Goal: Information Seeking & Learning: Check status

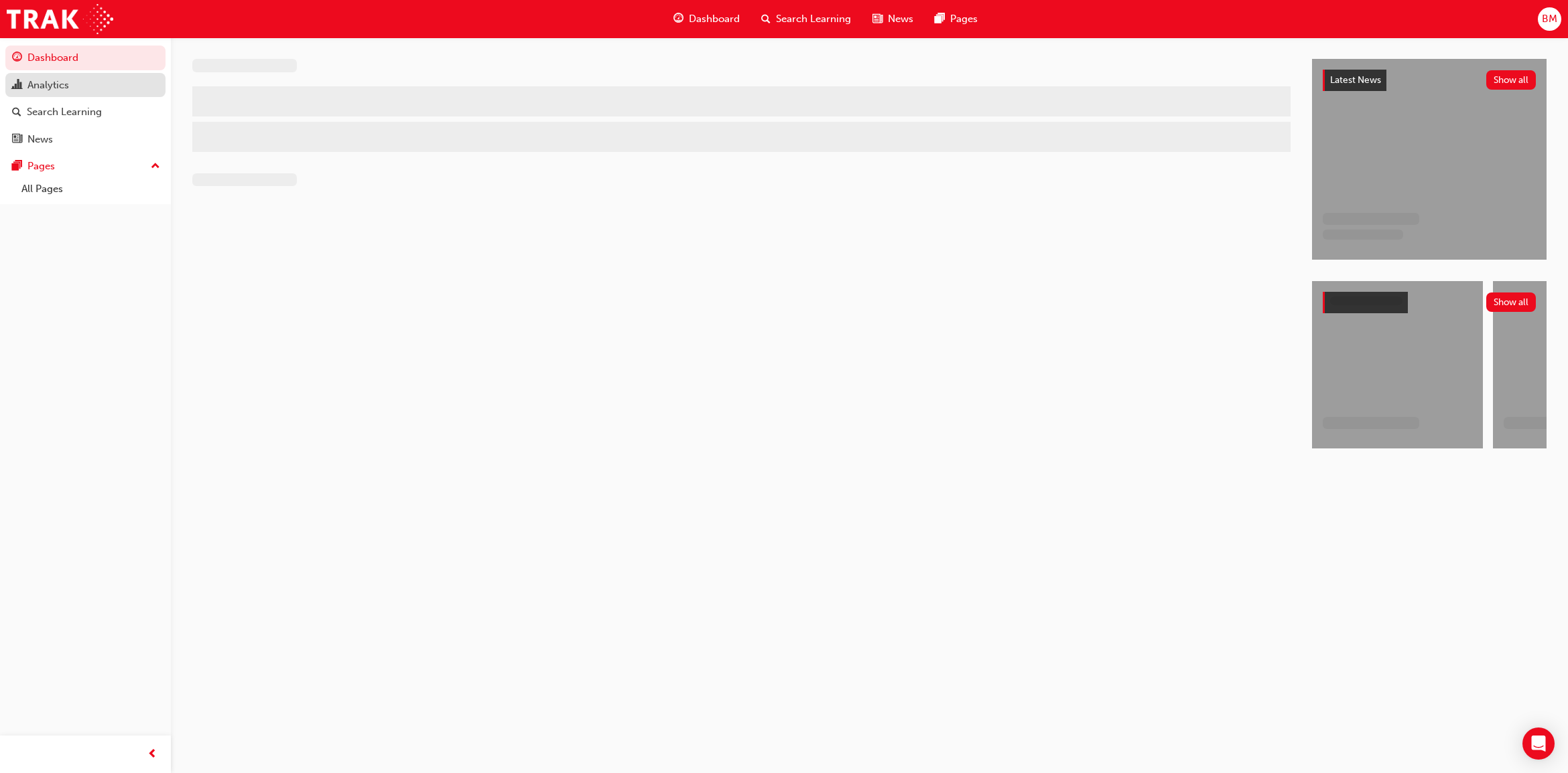
click at [75, 81] on div "Analytics" at bounding box center [85, 84] width 146 height 16
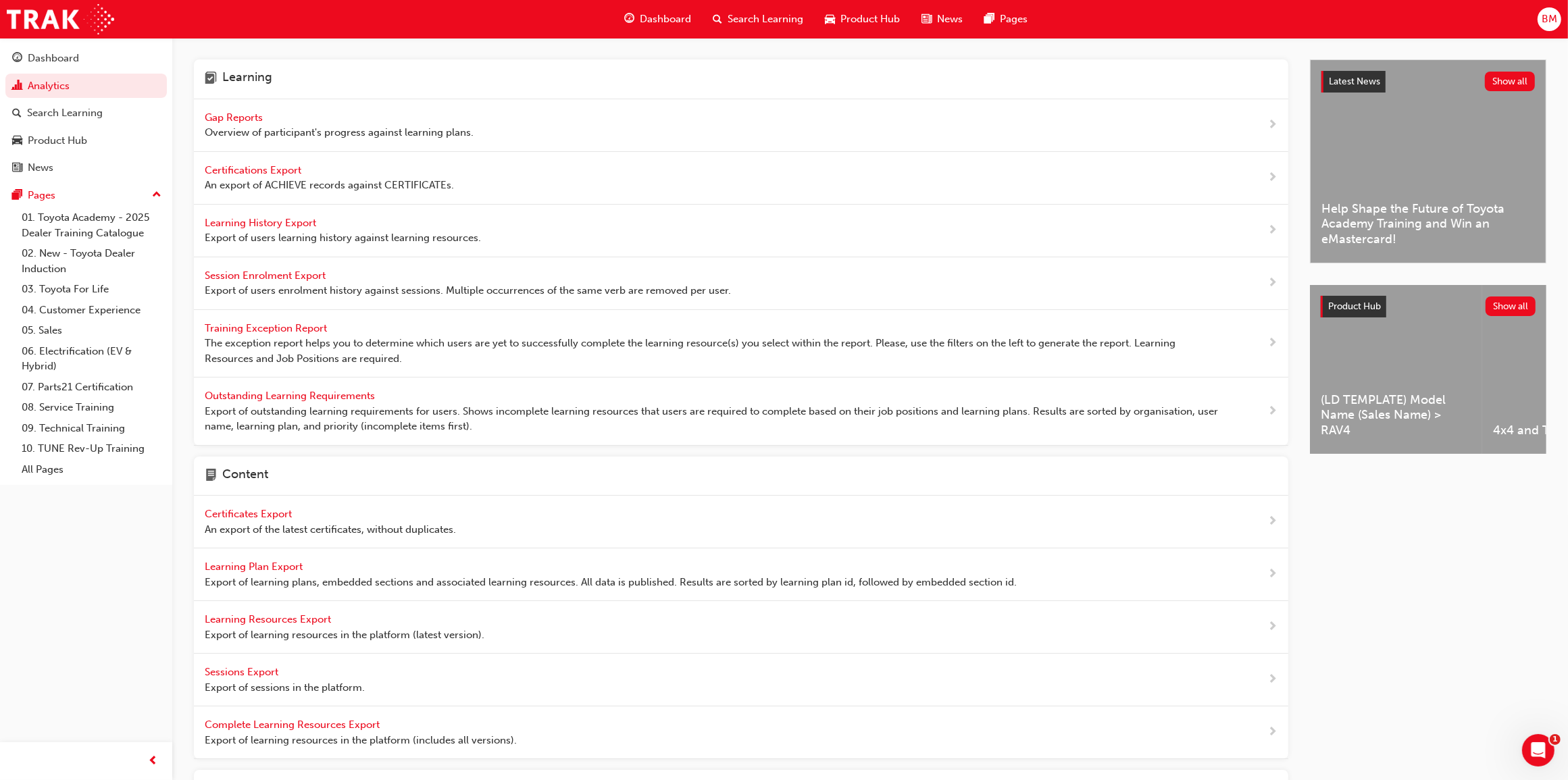
click at [251, 116] on span "Gap Reports" at bounding box center [234, 117] width 61 height 13
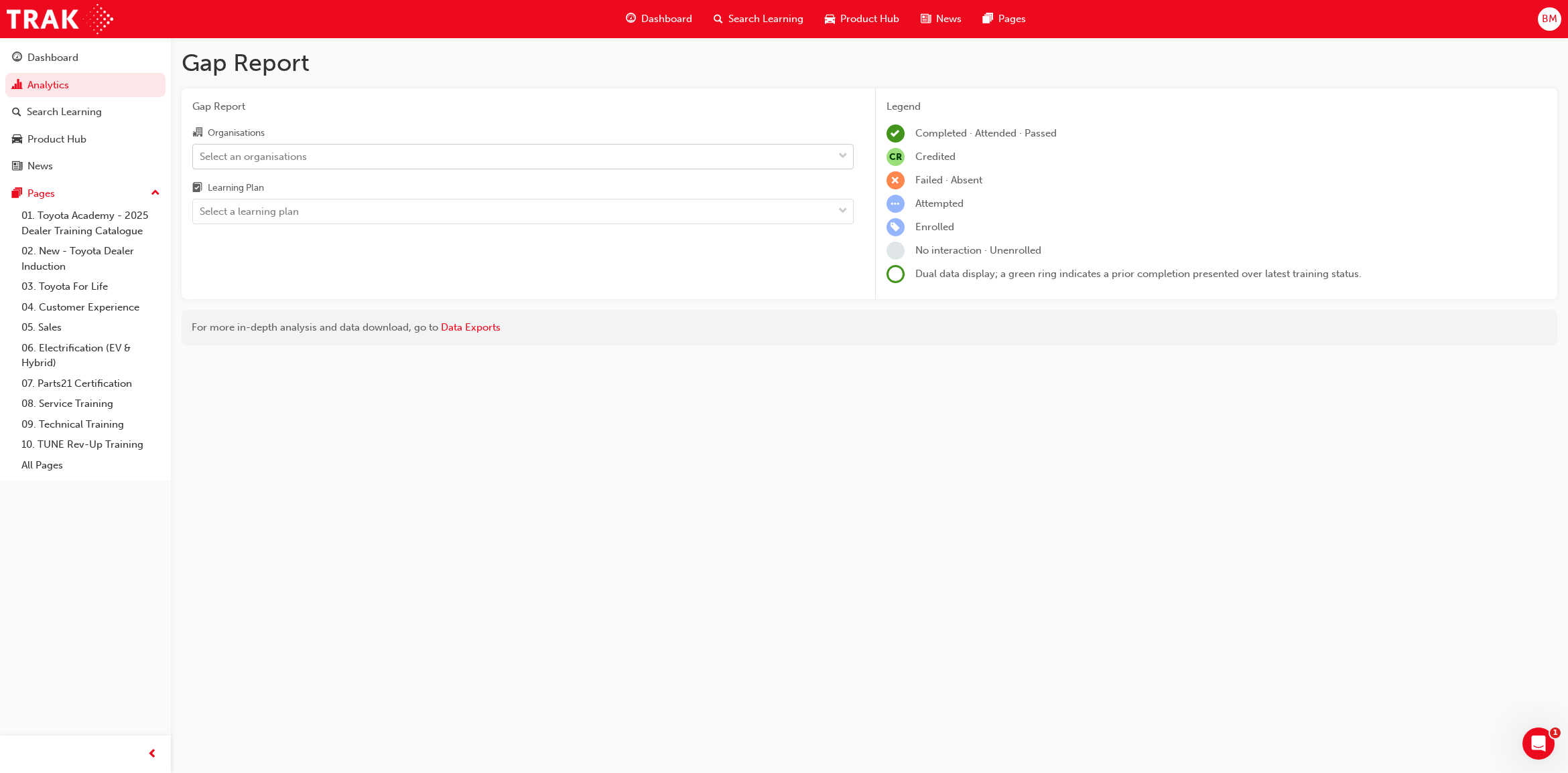
click at [270, 155] on div "Select an organisations" at bounding box center [254, 156] width 107 height 15
click at [201, 155] on input "Organisations Select an organisations" at bounding box center [200, 156] width 1 height 11
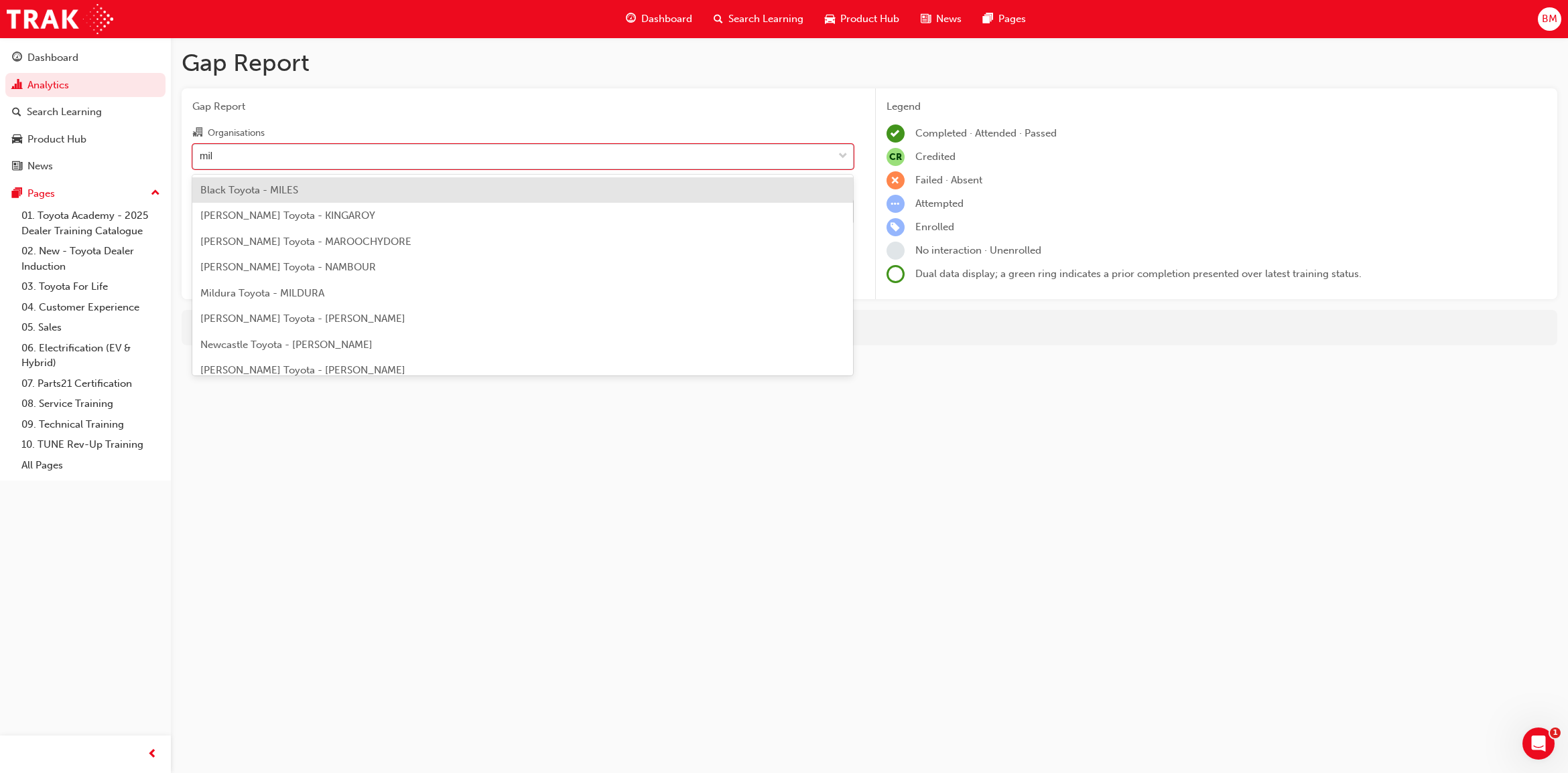
type input "mill"
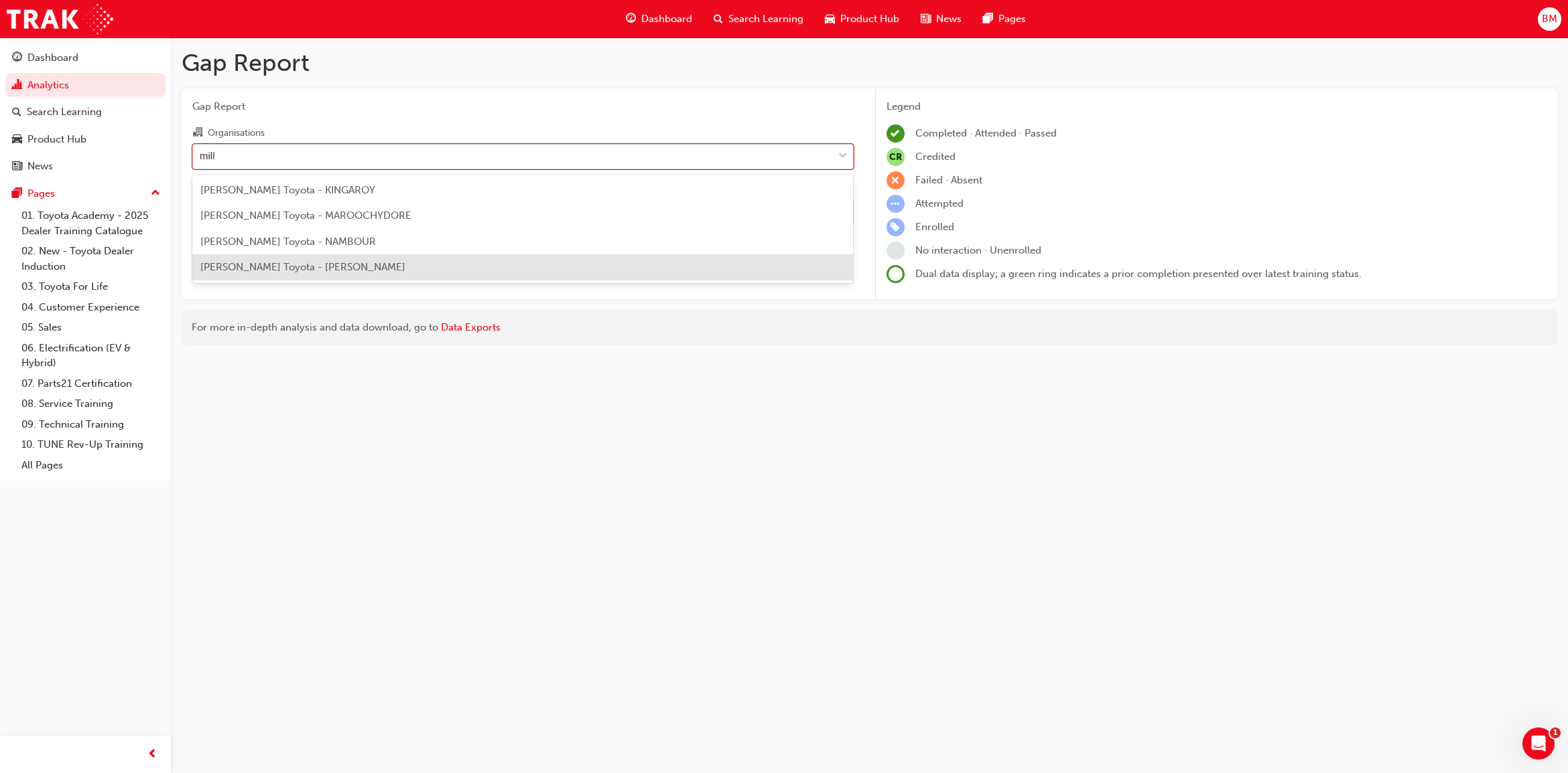
click at [309, 269] on span "[PERSON_NAME] Toyota - [PERSON_NAME]" at bounding box center [302, 267] width 205 height 12
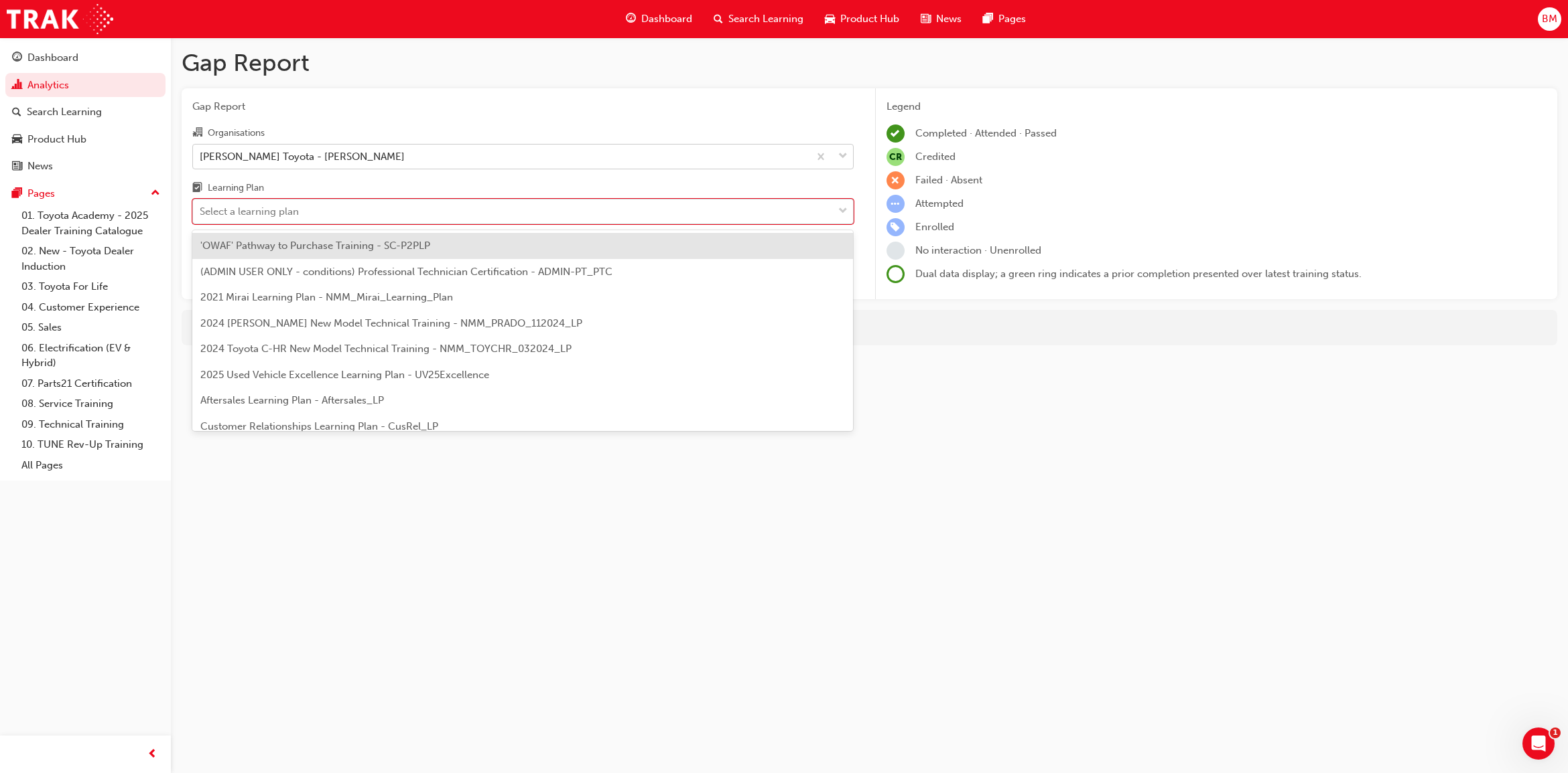
click at [249, 218] on div "Select a learning plan" at bounding box center [250, 211] width 100 height 15
click at [201, 217] on input "Learning Plan option 'OWAF' Pathway to Purchase Training - SC-P2PLP focused, 1 …" at bounding box center [200, 211] width 1 height 11
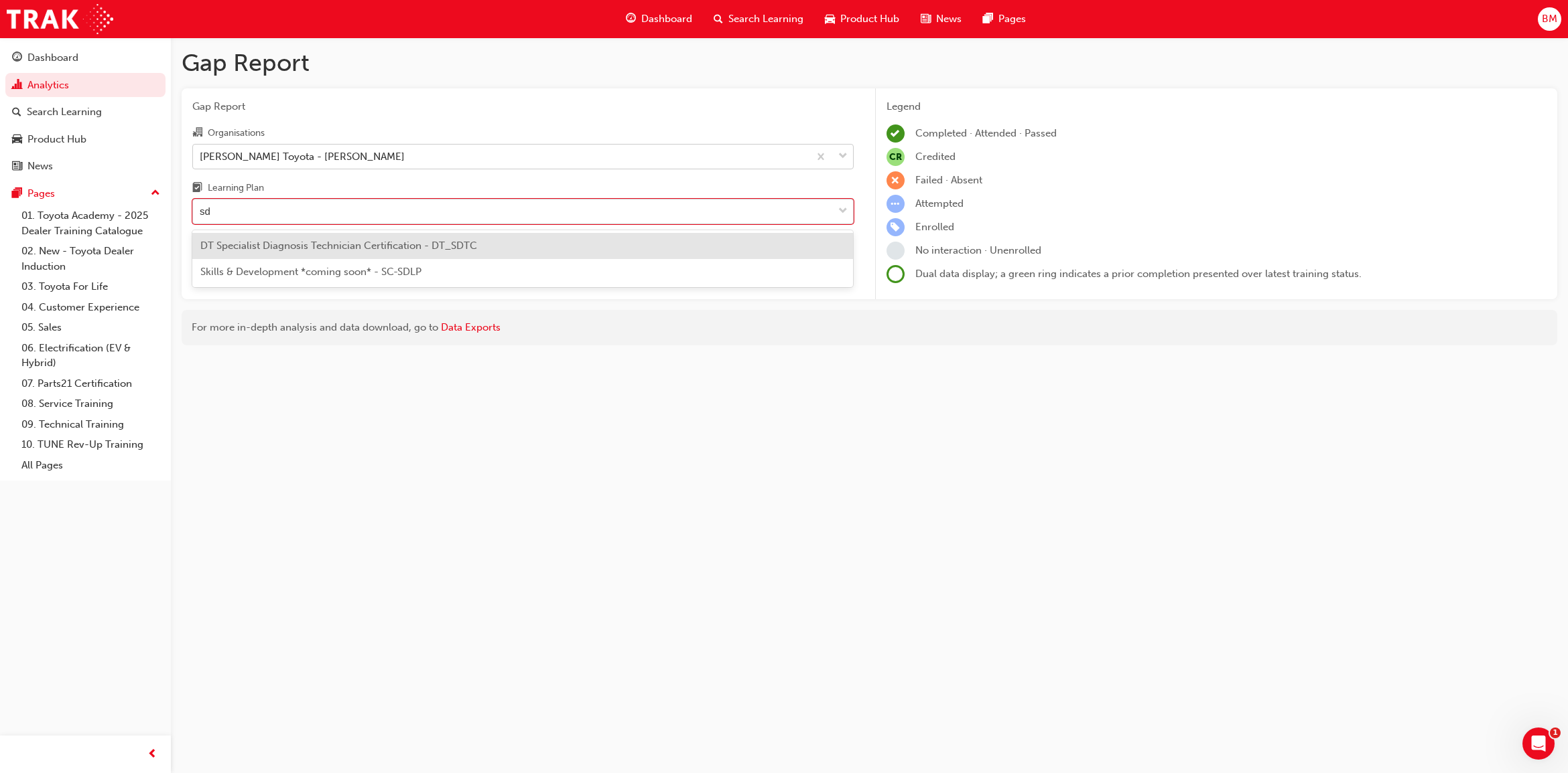
type input "sdt"
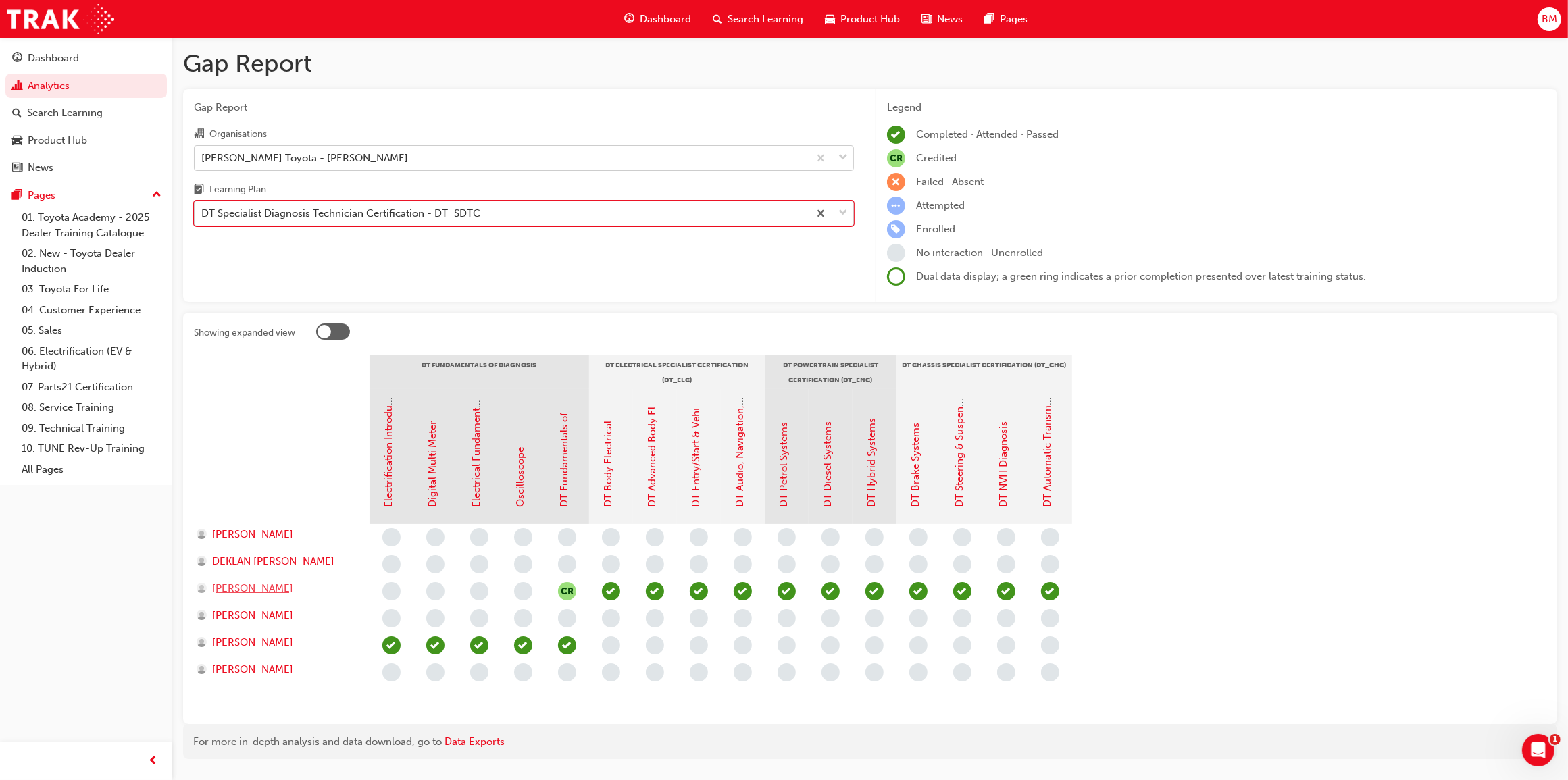
click at [243, 588] on span "[PERSON_NAME]" at bounding box center [253, 589] width 81 height 15
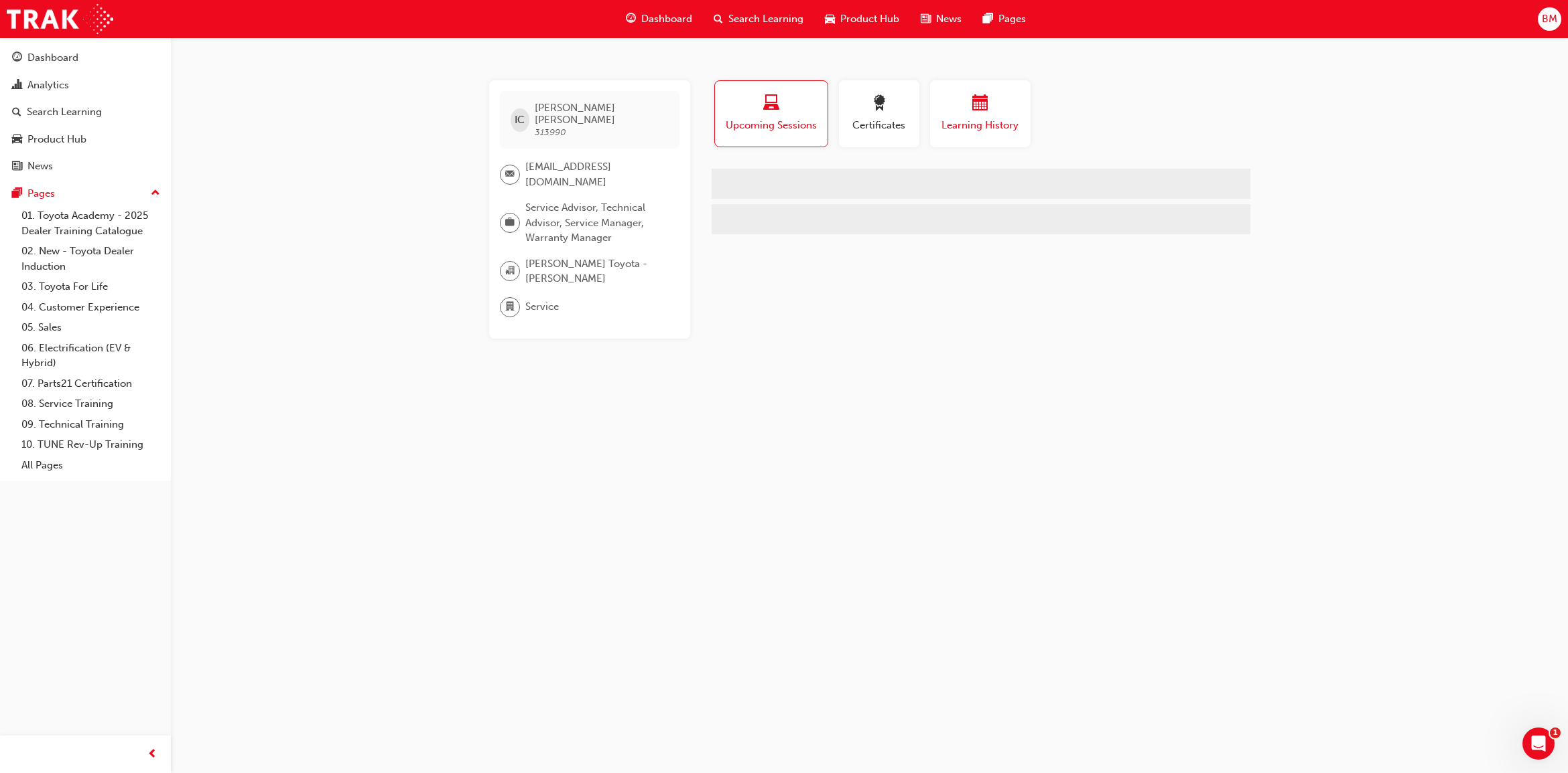
click at [973, 128] on span "Learning History" at bounding box center [980, 125] width 80 height 15
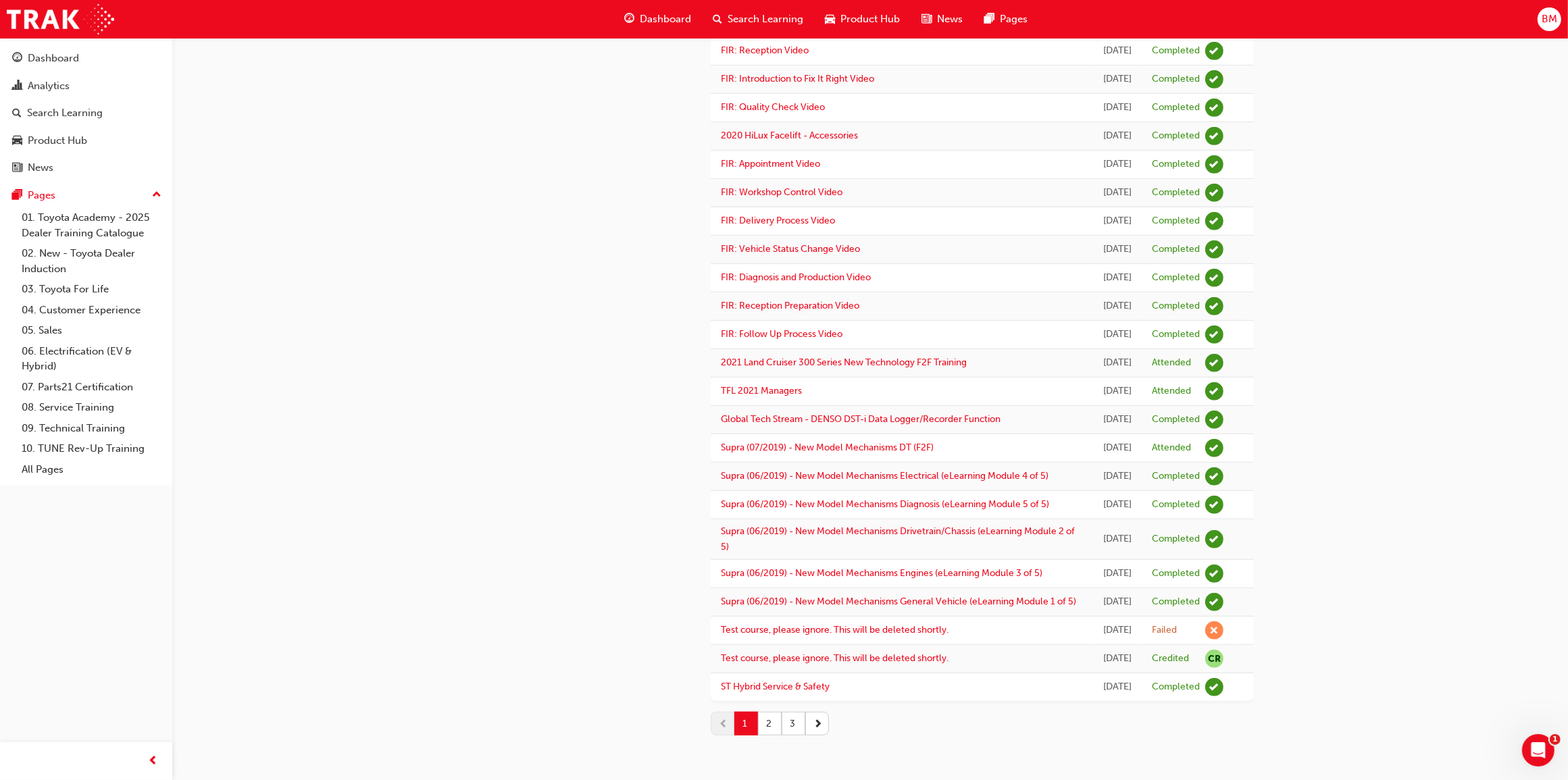
scroll to position [1417, 0]
click at [769, 727] on button "2" at bounding box center [769, 724] width 23 height 23
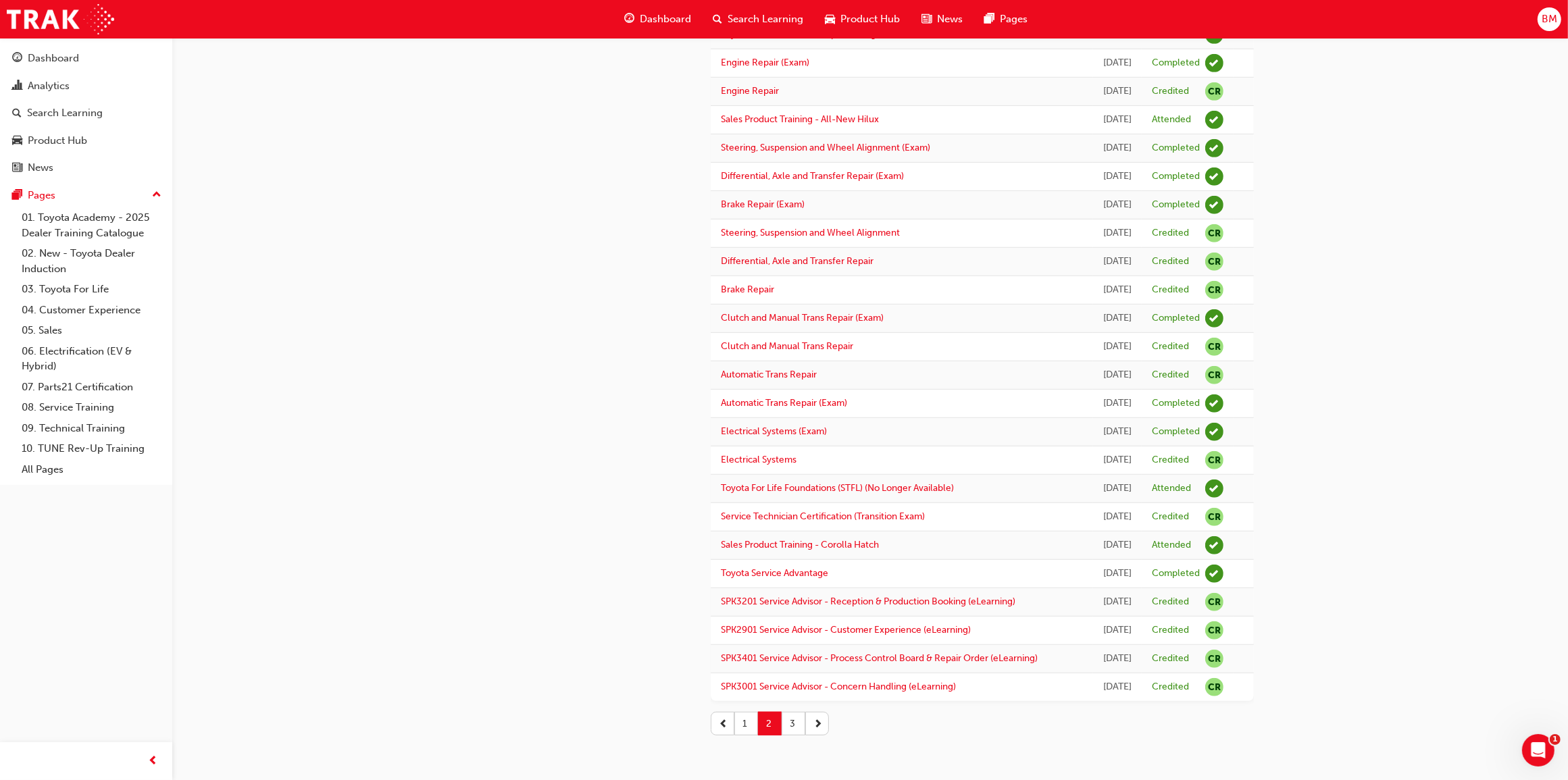
scroll to position [1332, 0]
click at [797, 724] on button "3" at bounding box center [793, 724] width 23 height 23
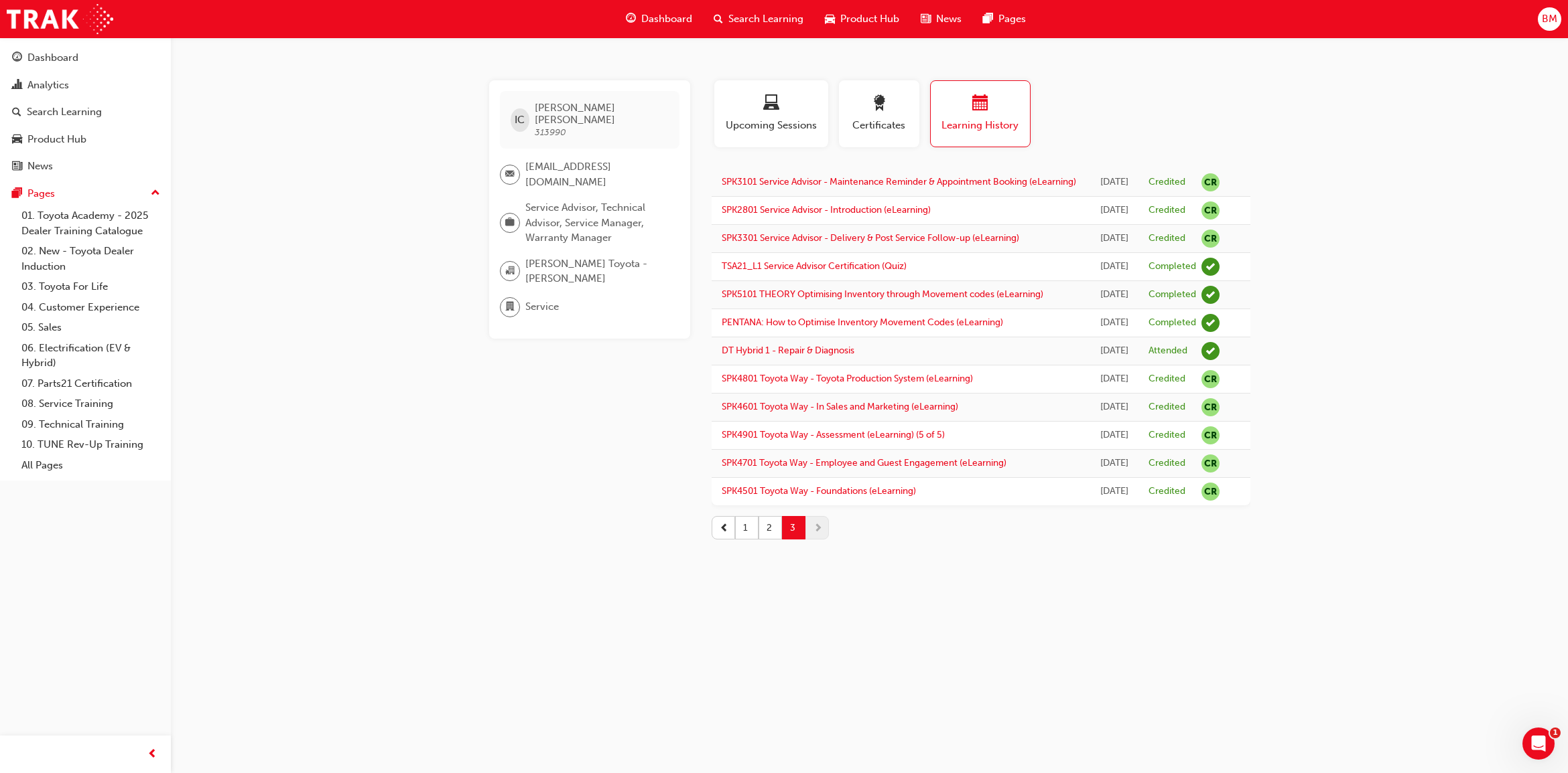
click at [658, 448] on div "IC [PERSON_NAME] 313990 [EMAIL_ADDRESS][DOMAIN_NAME] Service Advisor, Technical…" at bounding box center [600, 315] width 222 height 470
click at [747, 540] on button "1" at bounding box center [747, 528] width 23 height 23
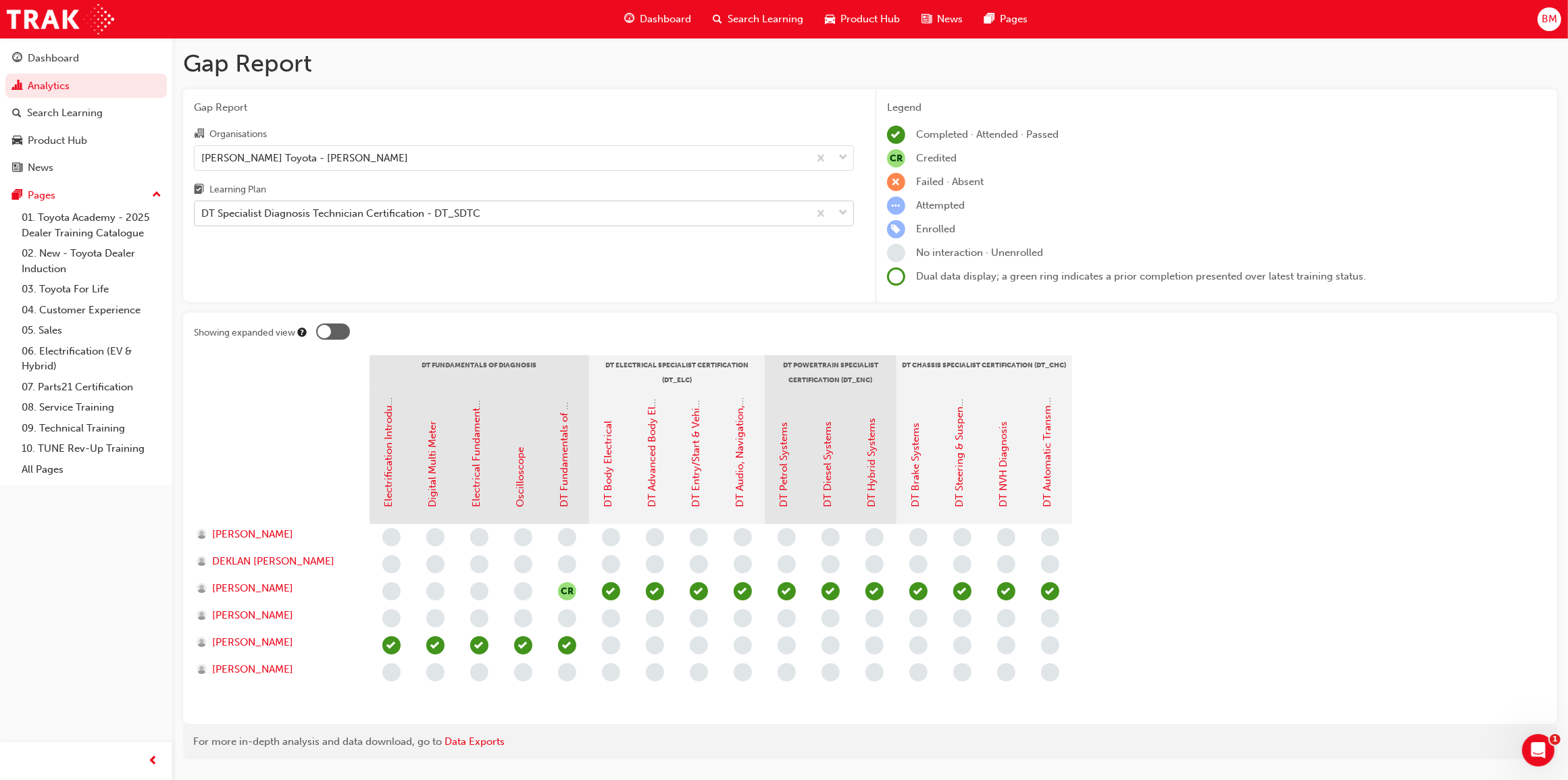
click at [254, 215] on div "DT Specialist Diagnosis Technician Certification - DT_SDTC" at bounding box center [341, 213] width 279 height 15
click at [203, 215] on input "Learning Plan DT Specialist Diagnosis Technician Certification - DT_SDTC" at bounding box center [202, 213] width 1 height 12
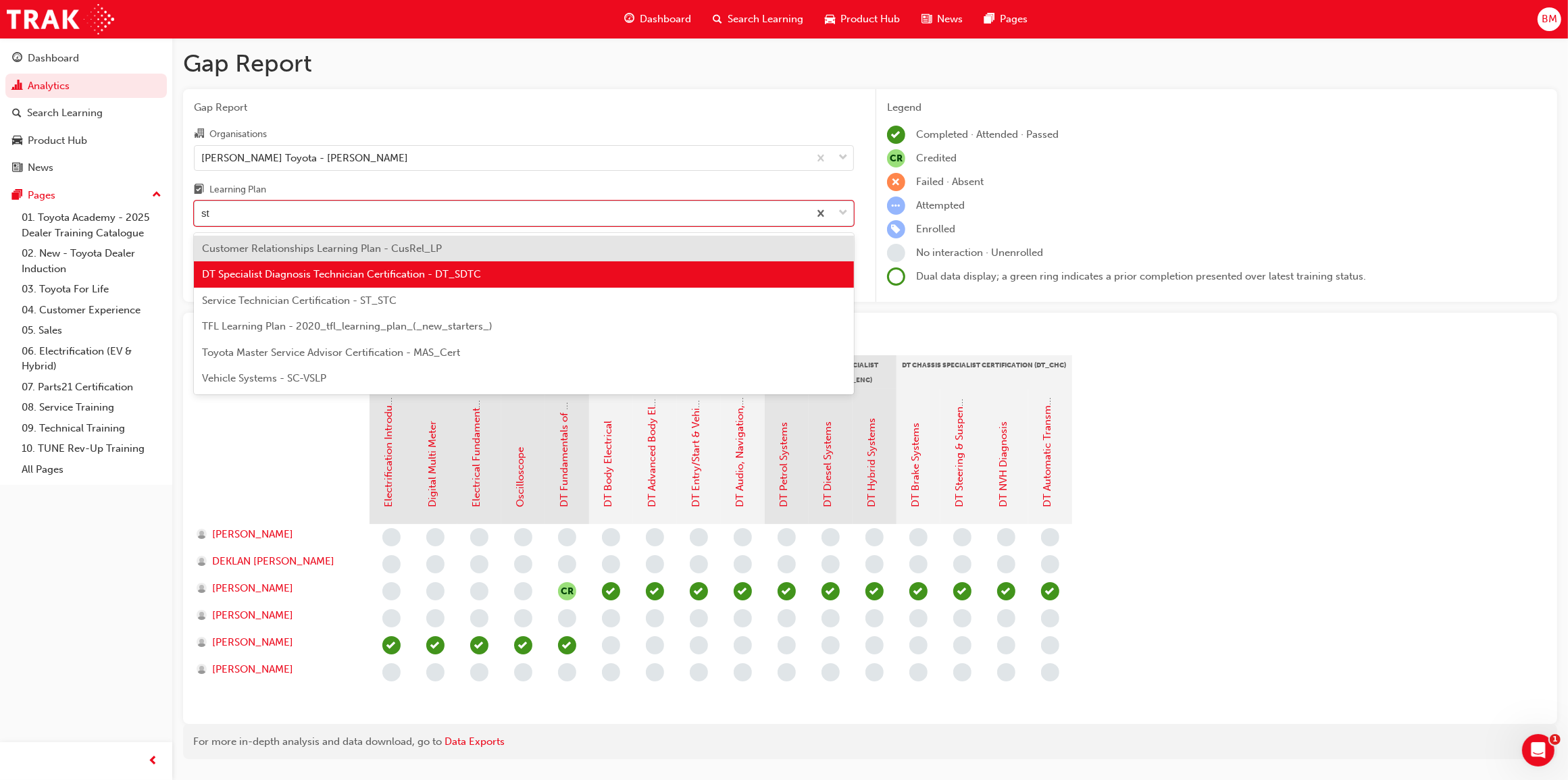
type input "stc"
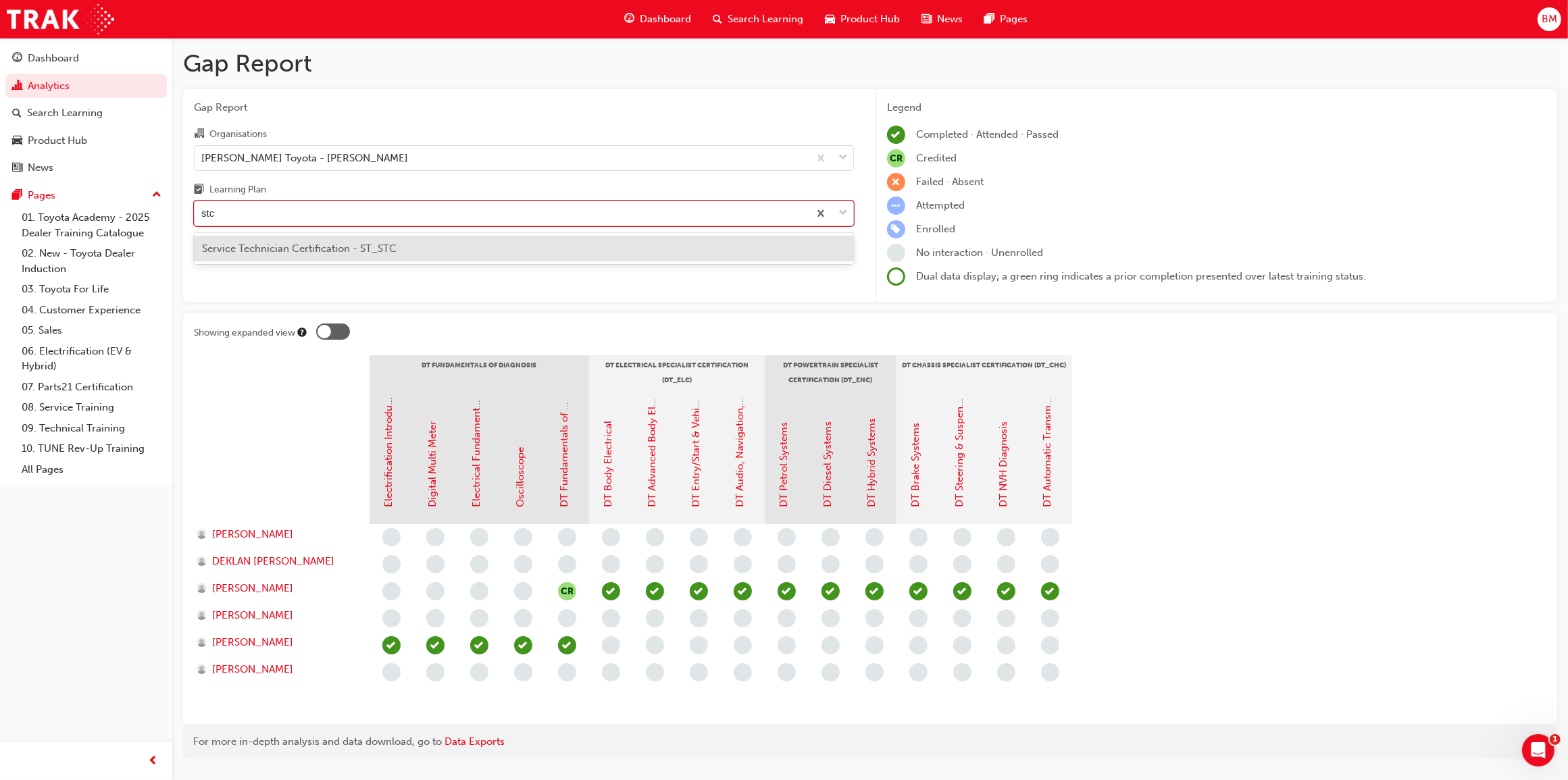
click at [328, 246] on span "Service Technician Certification - ST_STC" at bounding box center [299, 248] width 195 height 13
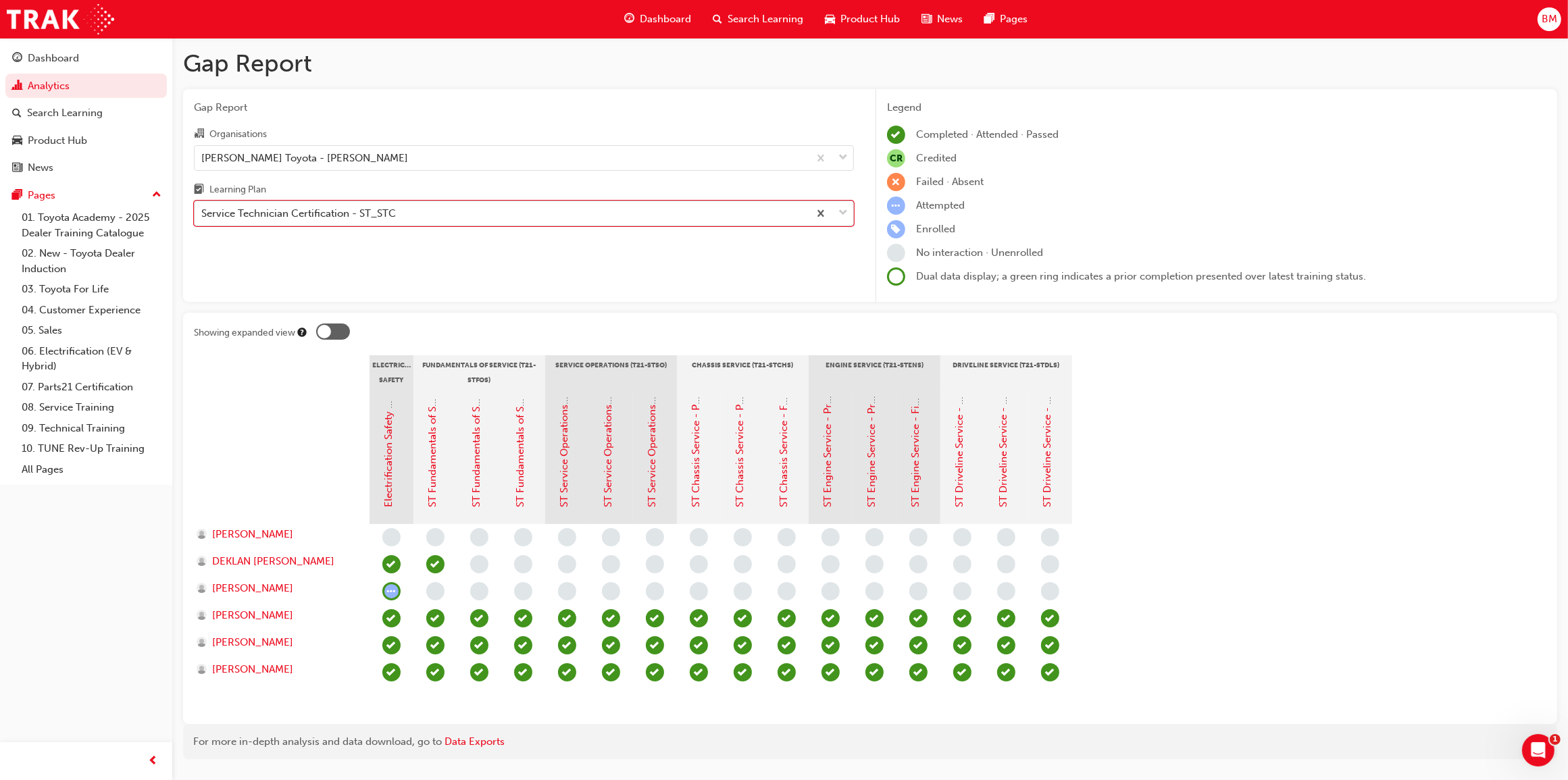
click at [388, 594] on span "learningRecordVerb_ATTEMPT-icon" at bounding box center [391, 591] width 18 height 18
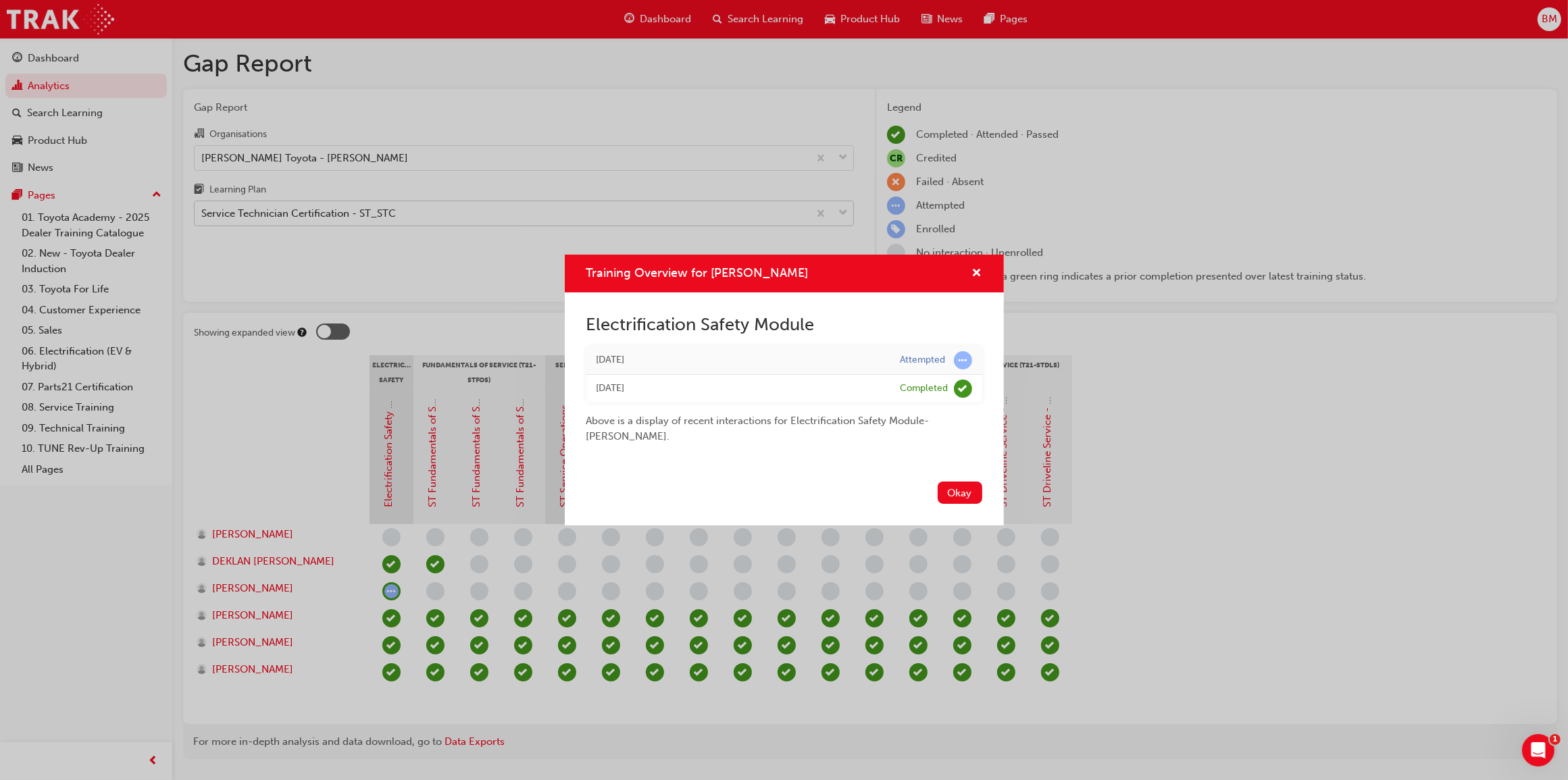
click at [318, 447] on div "Training Overview for [PERSON_NAME] Electrification Safety Module [DATE] Attemp…" at bounding box center [784, 390] width 1568 height 780
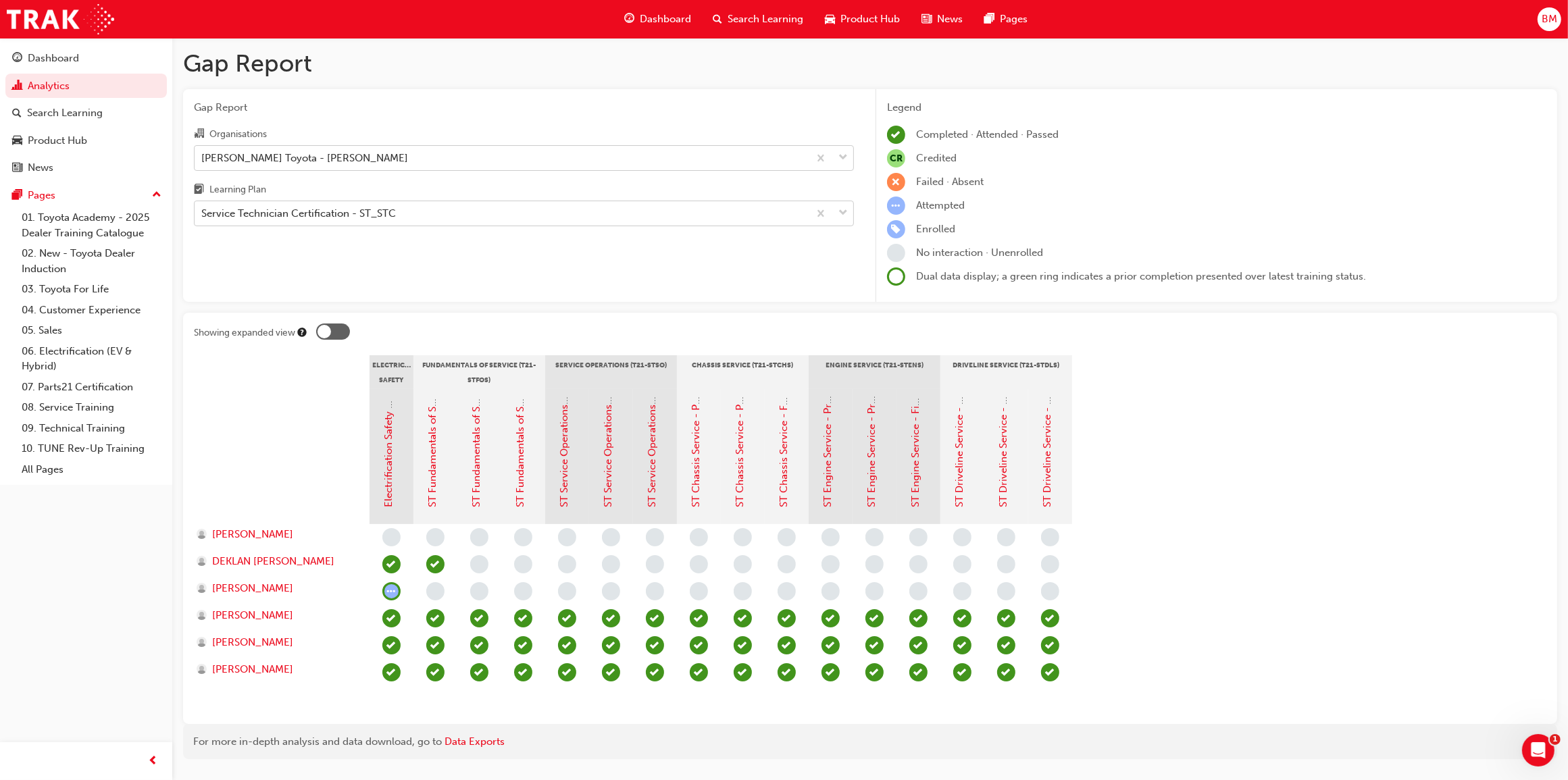
click at [393, 156] on div "[PERSON_NAME] Toyota - [PERSON_NAME]" at bounding box center [502, 157] width 614 height 23
click at [203, 156] on input "Organisations [PERSON_NAME] Toyota - [PERSON_NAME]" at bounding box center [202, 157] width 1 height 12
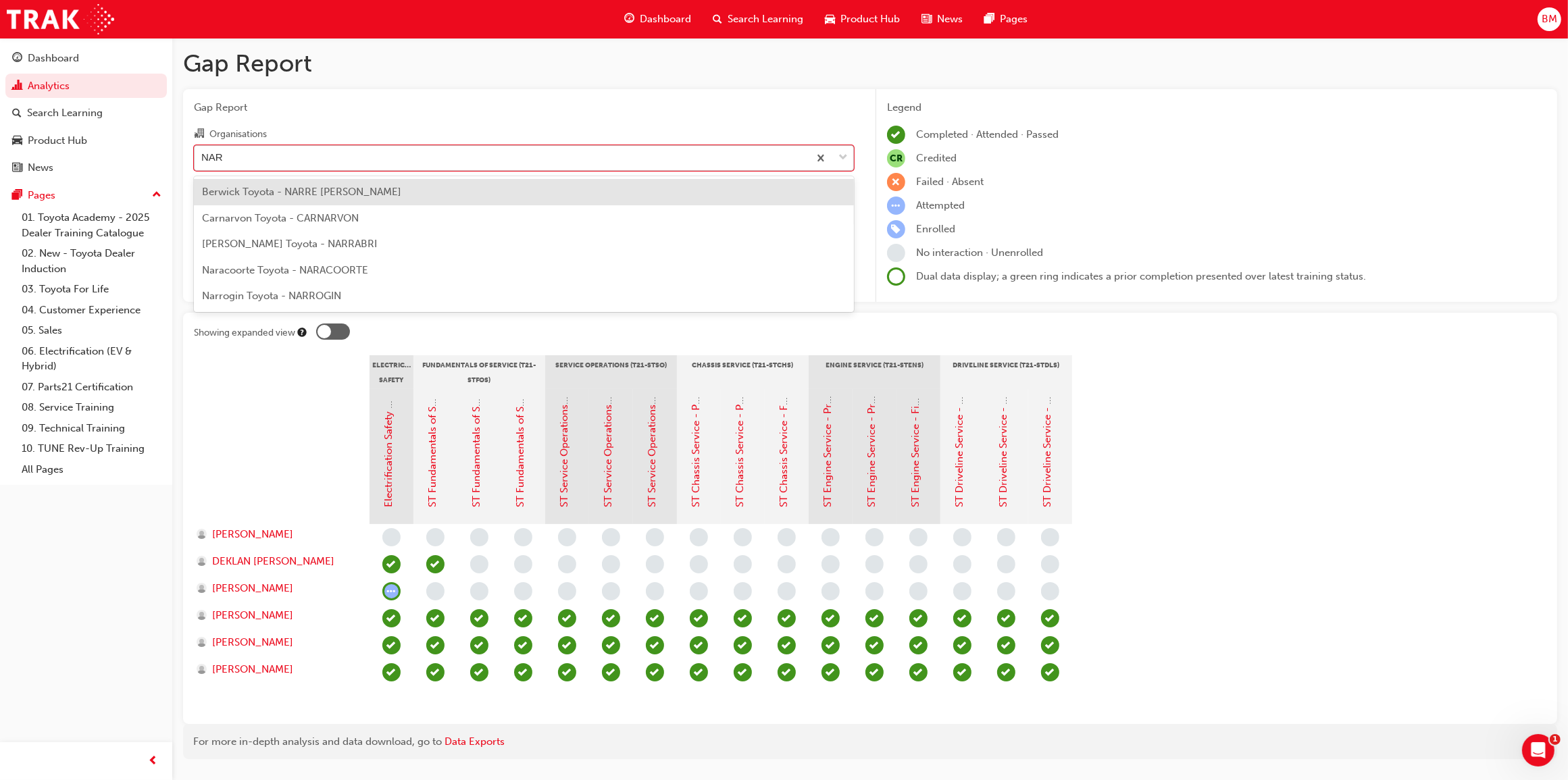
type input "NARA"
click at [414, 188] on div "Naracoorte Toyota - NARACOORTE" at bounding box center [524, 191] width 660 height 26
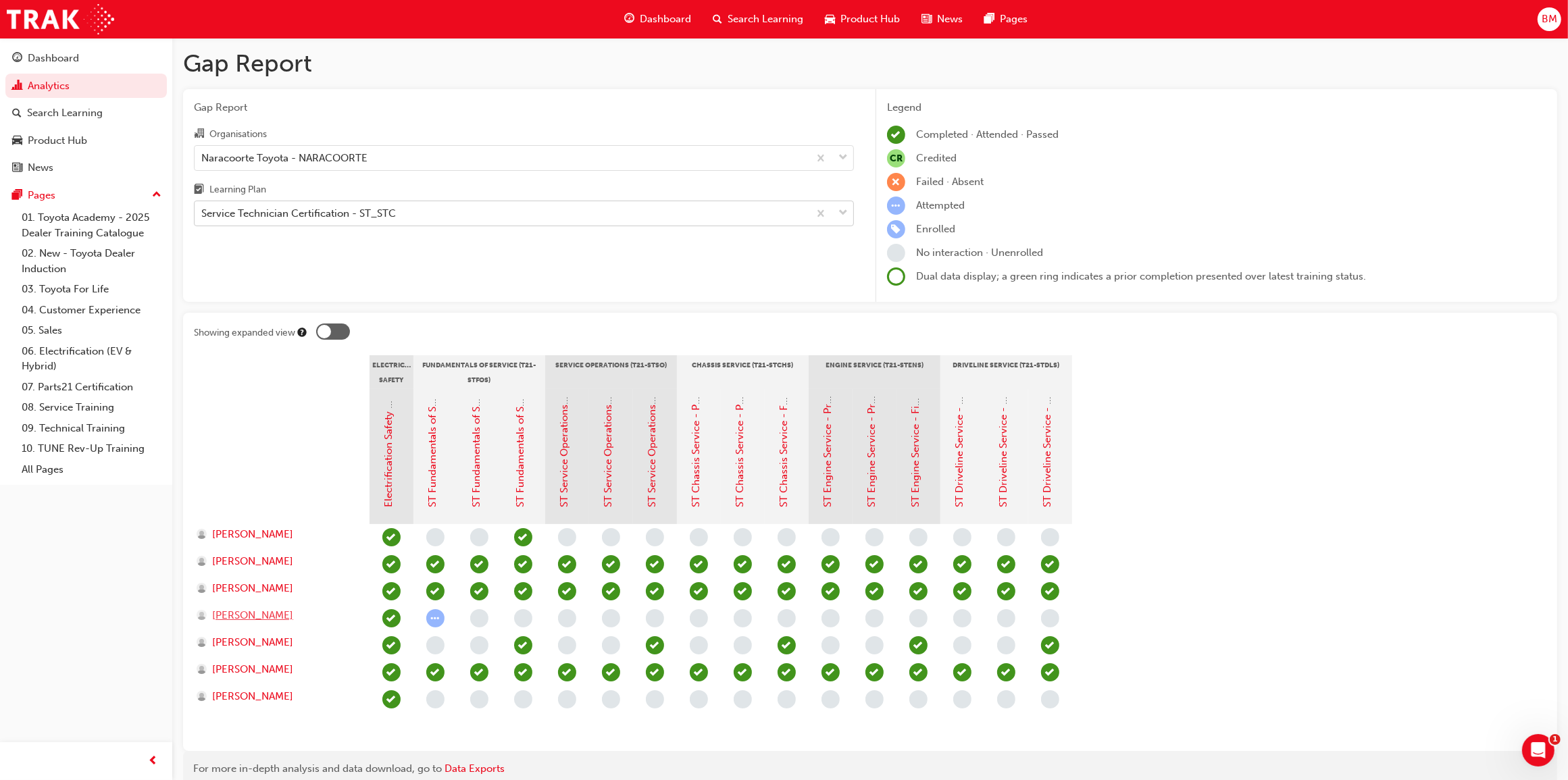
click at [258, 619] on span "[PERSON_NAME]" at bounding box center [253, 616] width 81 height 15
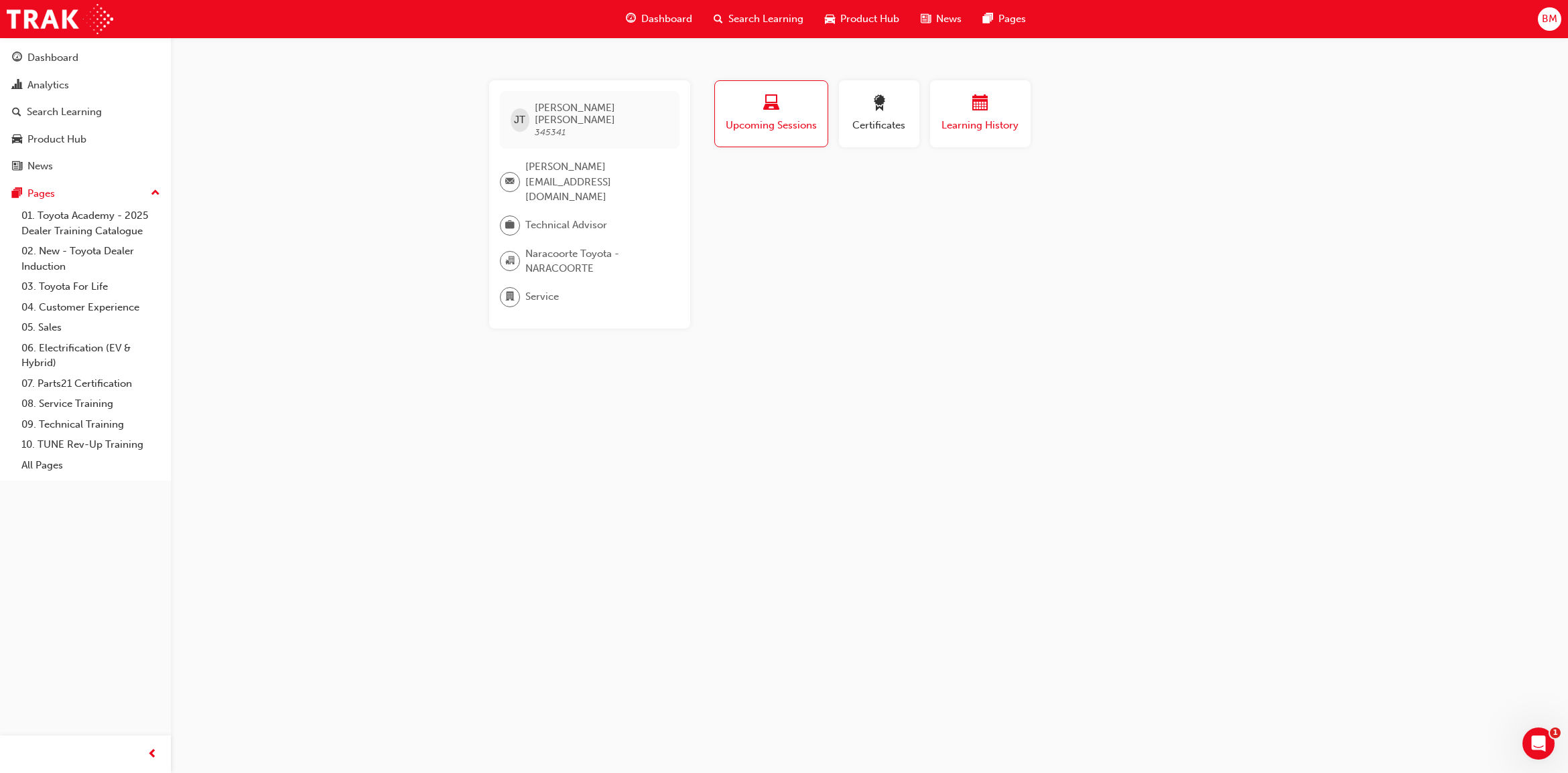
click at [991, 111] on div "button" at bounding box center [980, 105] width 80 height 21
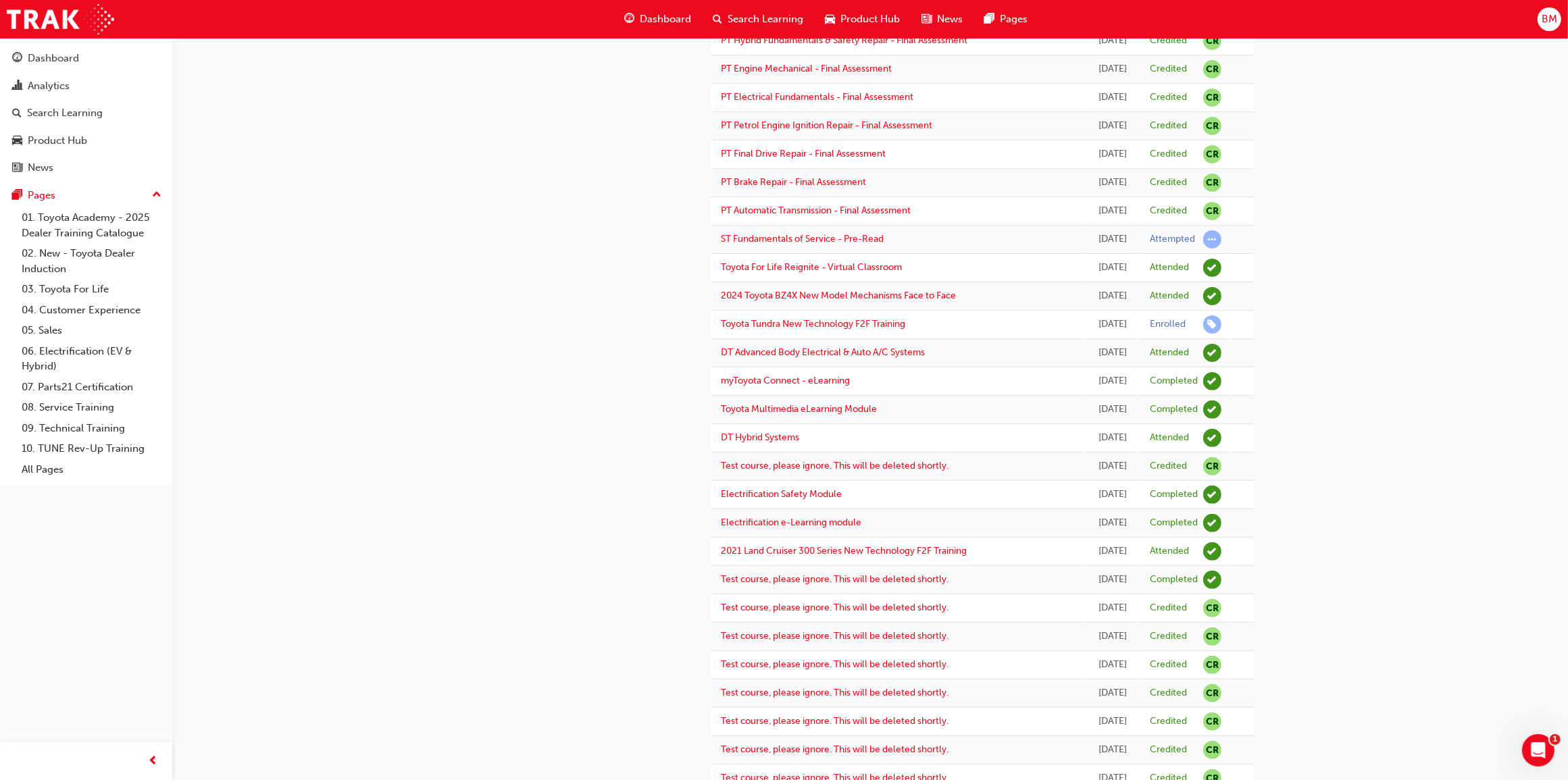
scroll to position [894, 0]
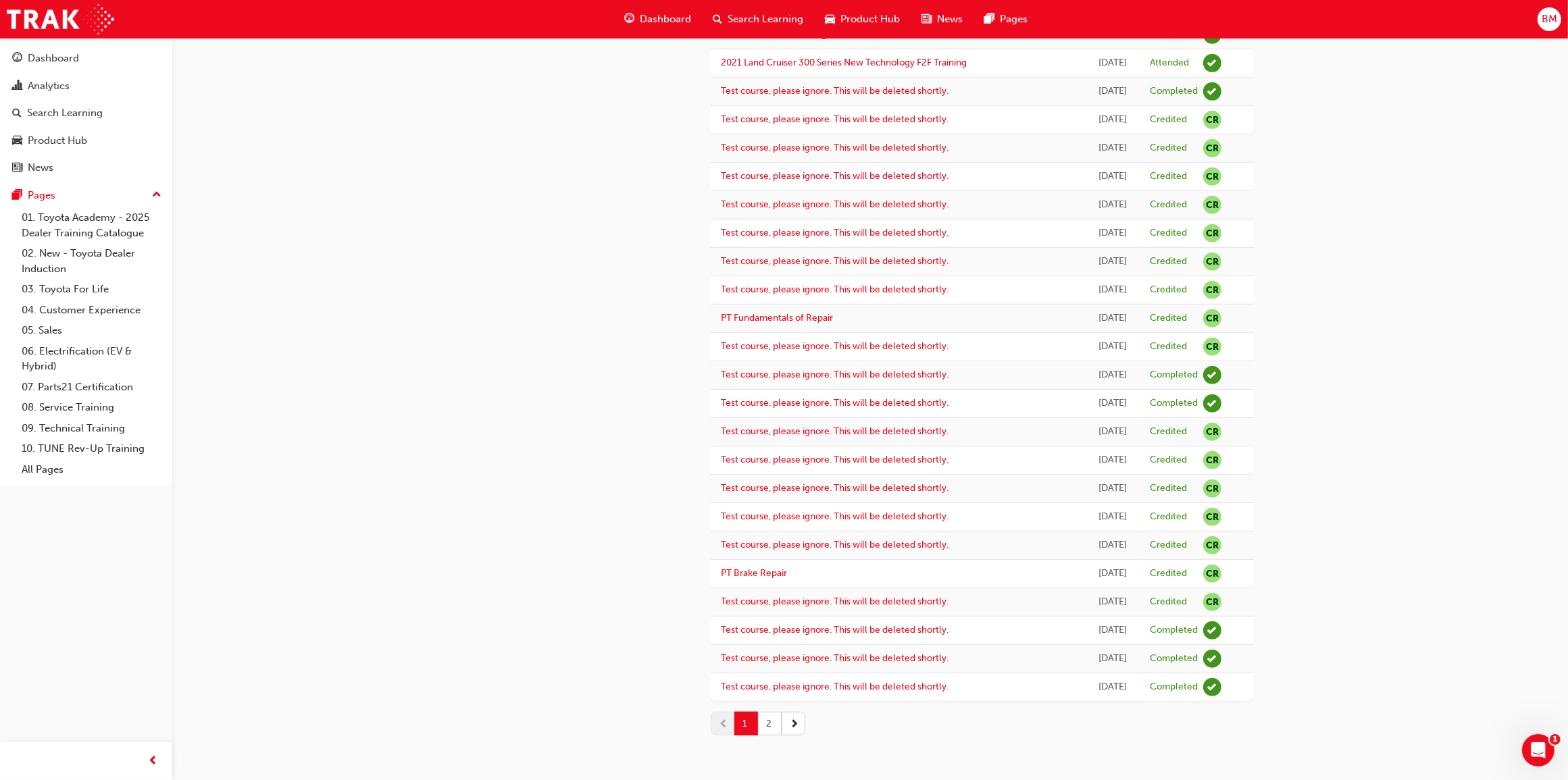
click at [769, 720] on button "2" at bounding box center [769, 724] width 23 height 23
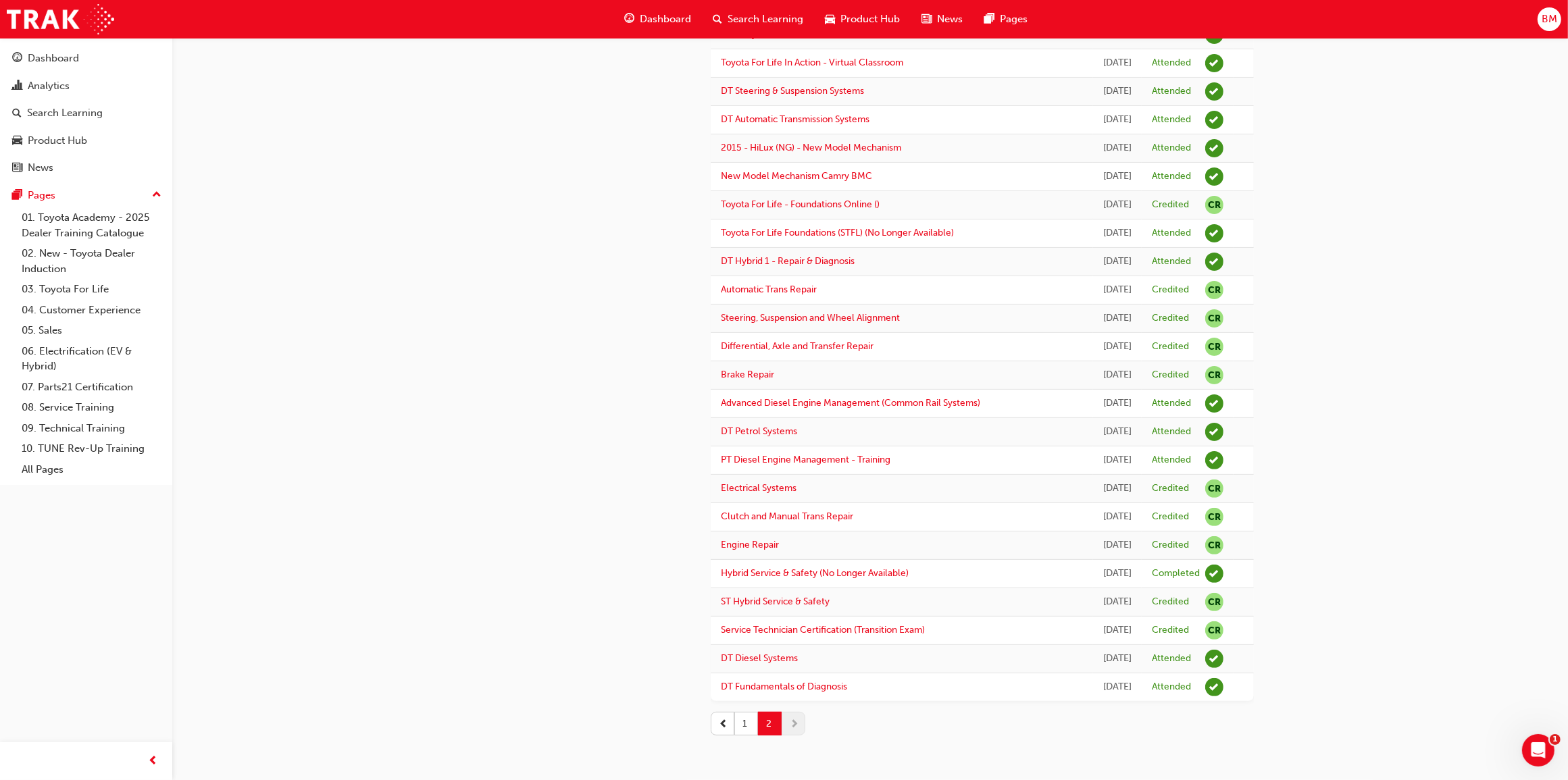
scroll to position [0, 0]
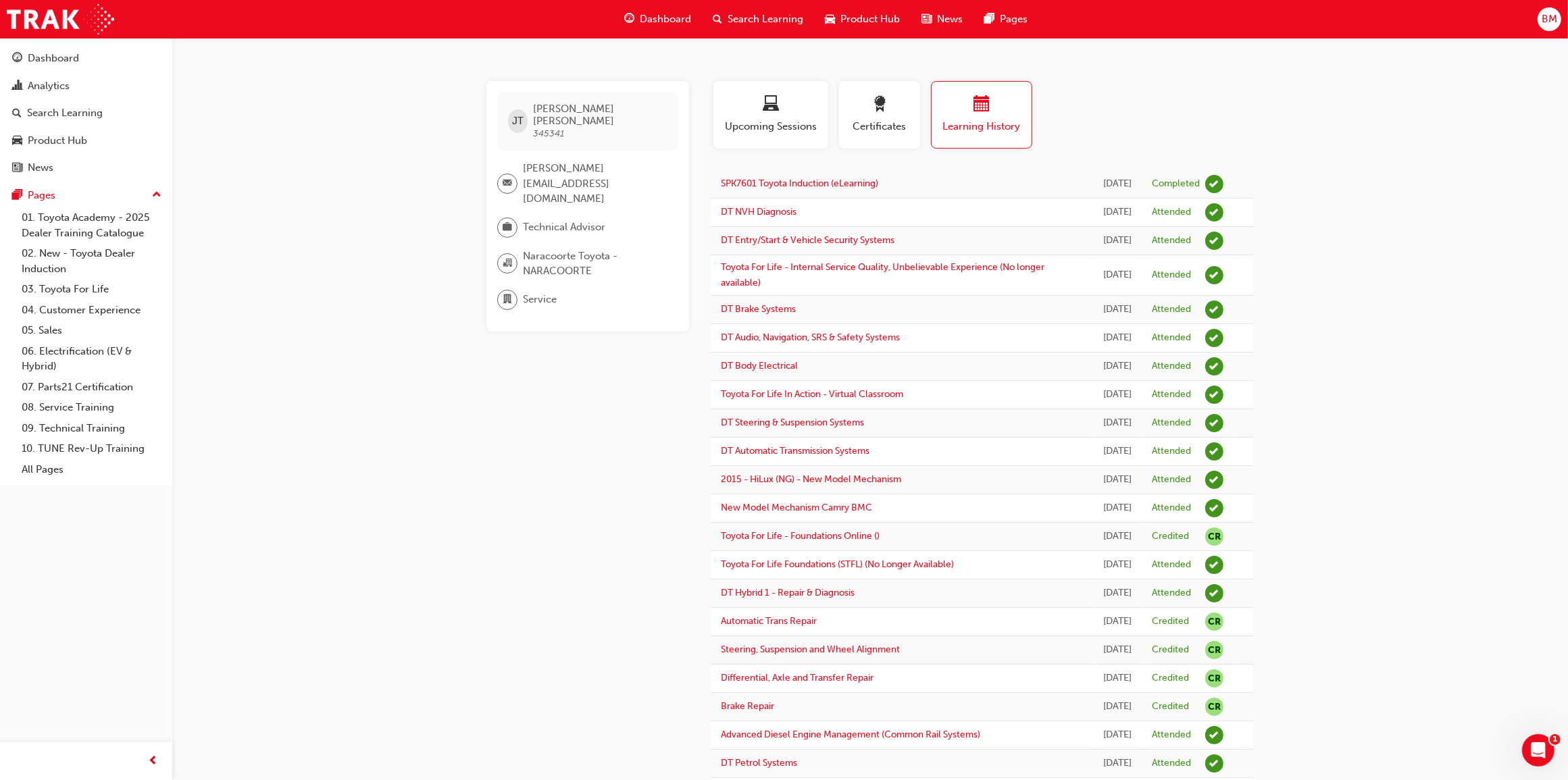
click at [629, 420] on div "[PERSON_NAME] [PERSON_NAME] 345341 [PERSON_NAME][EMAIL_ADDRESS][DOMAIN_NAME] Te…" at bounding box center [598, 579] width 224 height 997
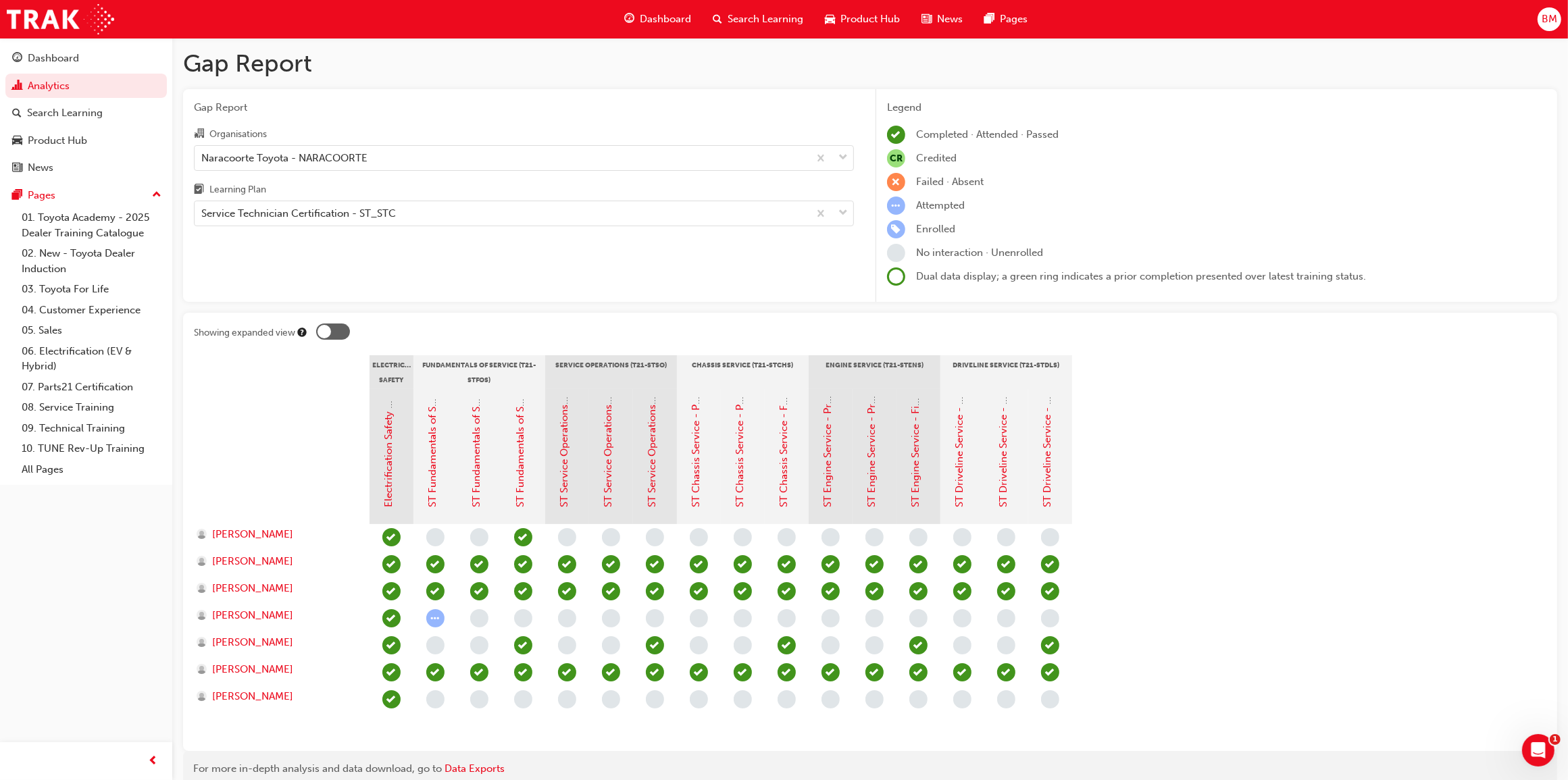
click at [238, 687] on div "[PERSON_NAME]" at bounding box center [282, 700] width 176 height 27
click at [243, 696] on span "[PERSON_NAME]" at bounding box center [253, 697] width 81 height 15
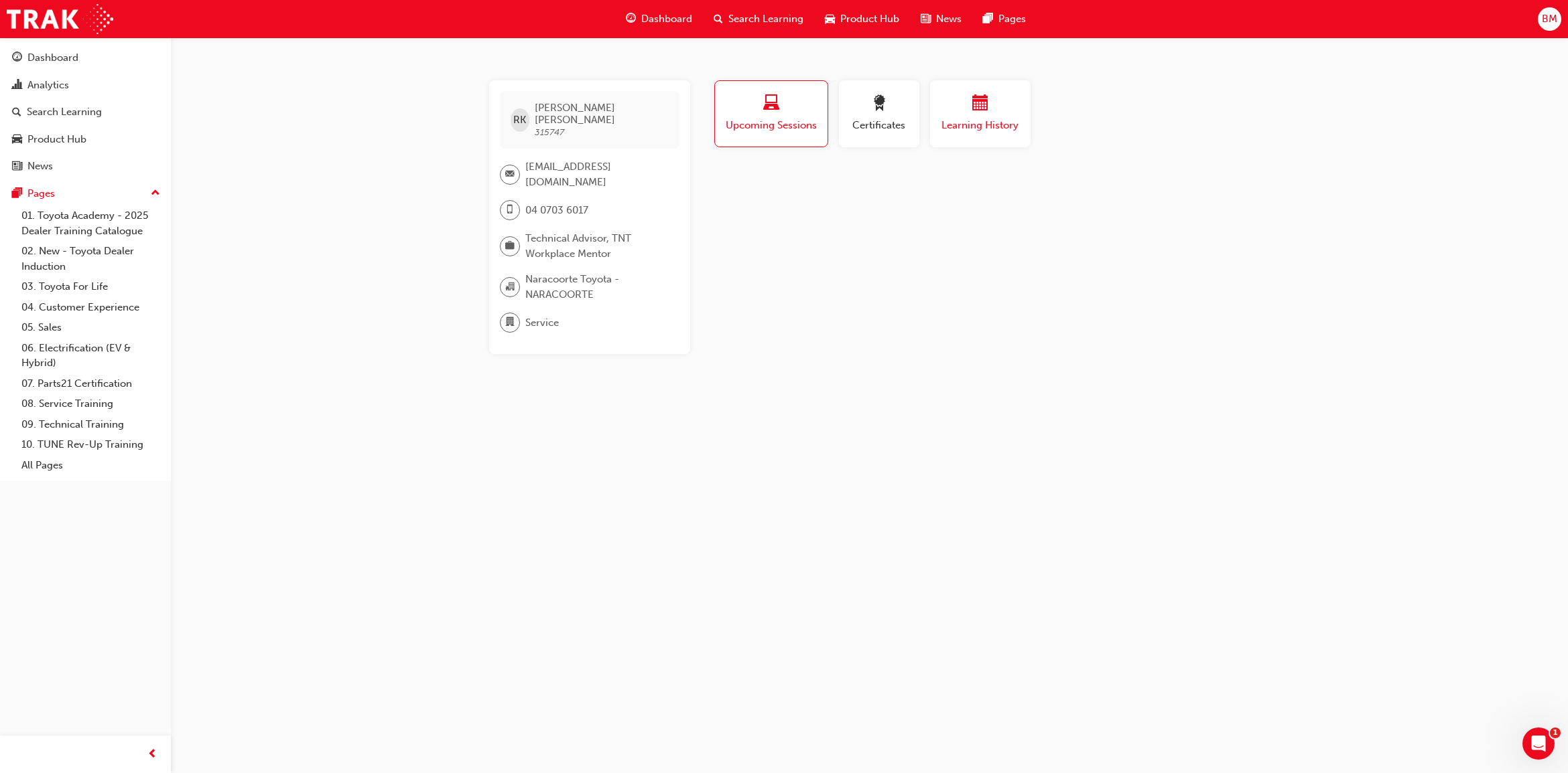
click at [979, 115] on div "Learning History" at bounding box center [980, 114] width 80 height 38
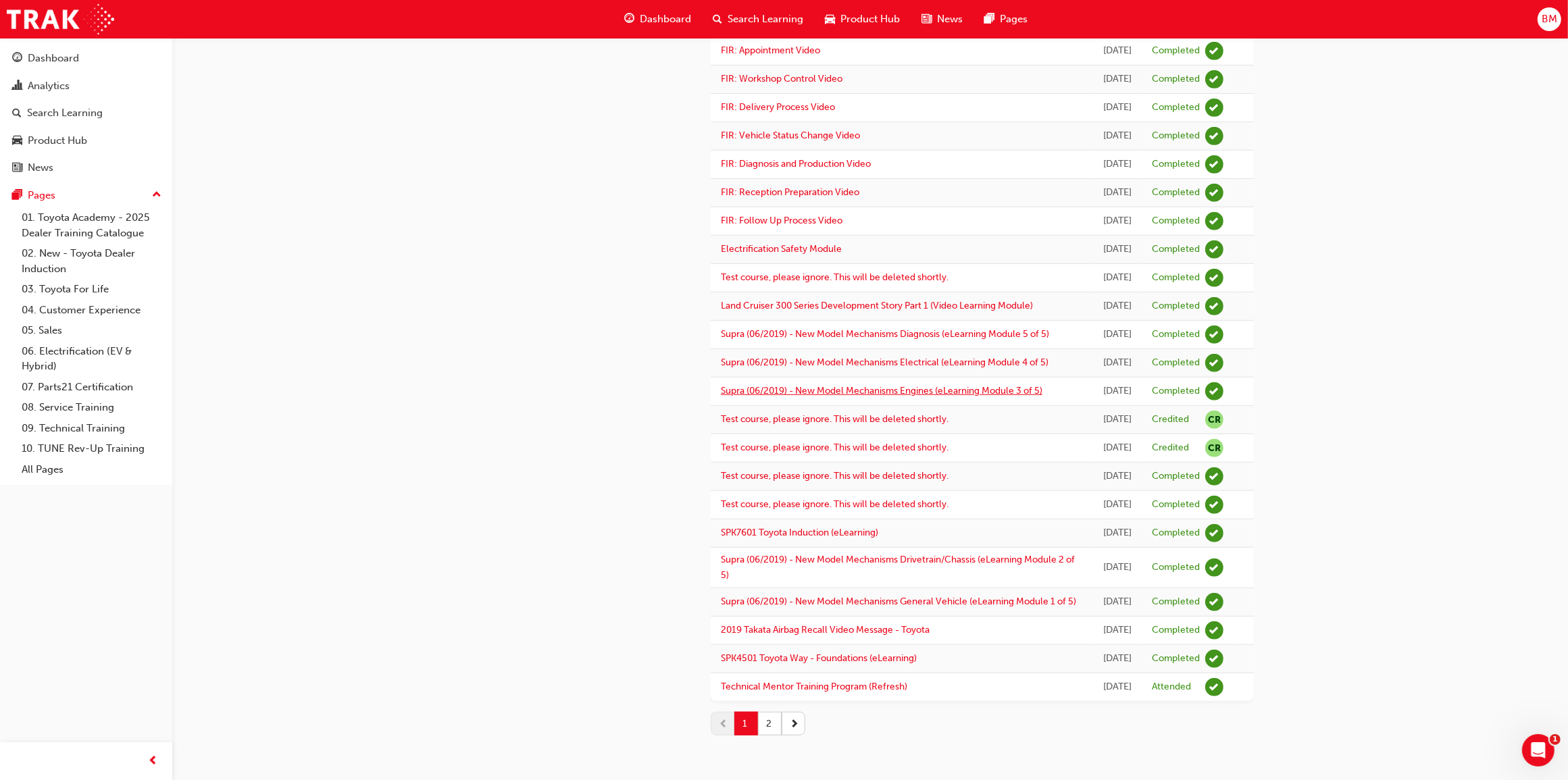
scroll to position [1442, 0]
click at [768, 724] on button "2" at bounding box center [769, 724] width 23 height 23
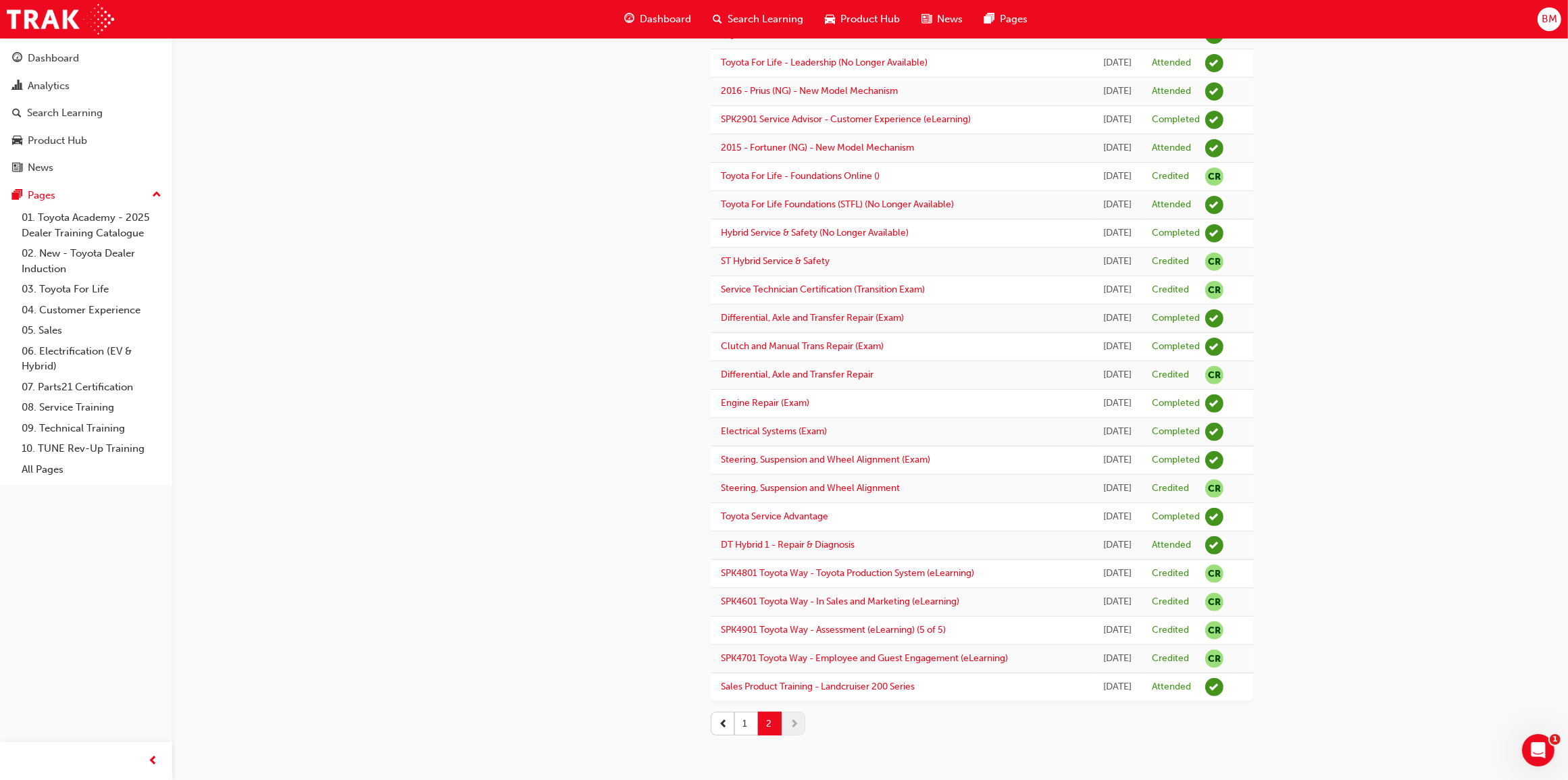
scroll to position [0, 0]
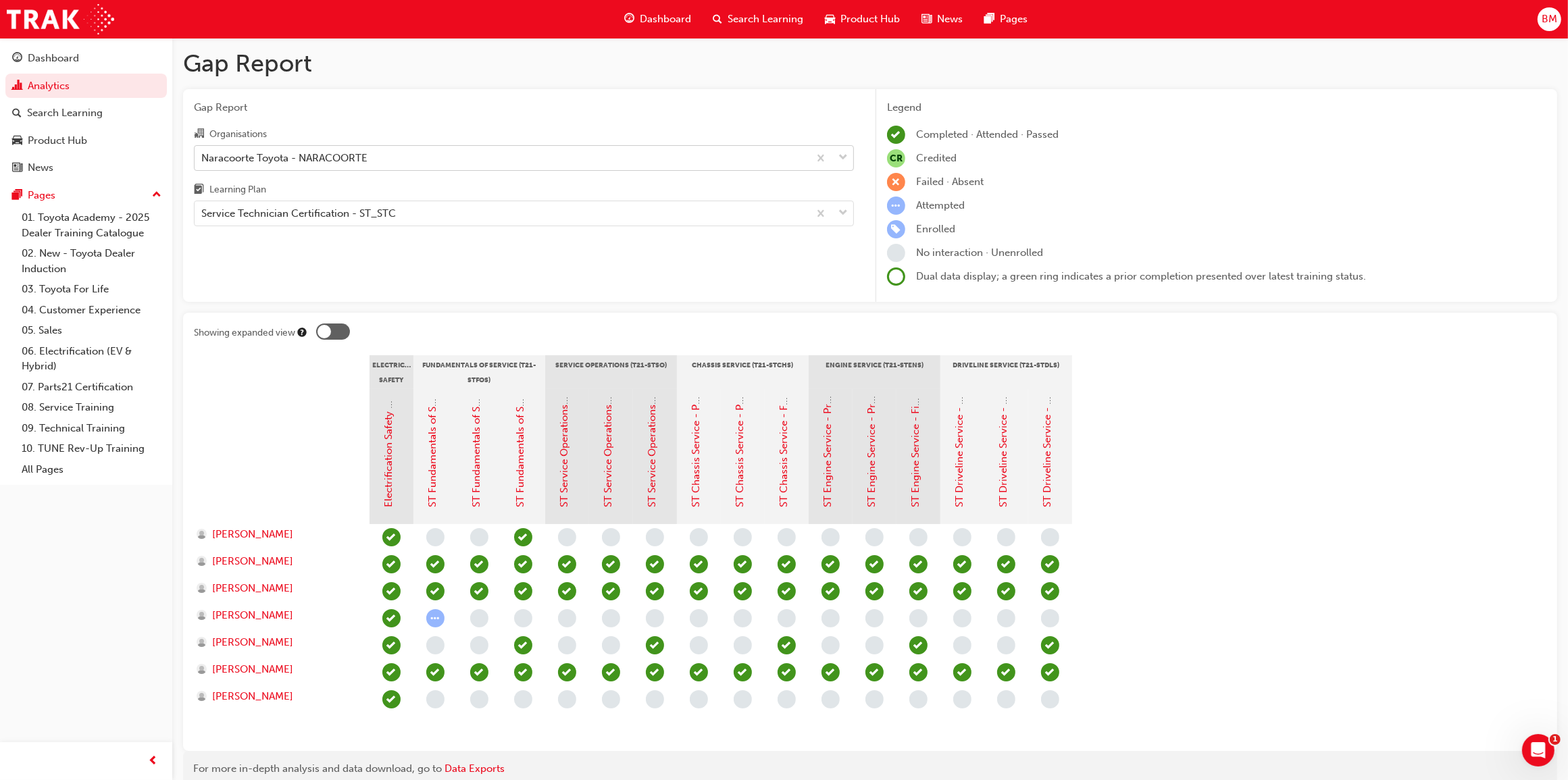
click at [440, 161] on div "Naracoorte Toyota - NARACOORTE" at bounding box center [502, 157] width 614 height 23
click at [203, 161] on input "Organisations Naracoorte Toyota - NARACOORTE" at bounding box center [202, 157] width 1 height 12
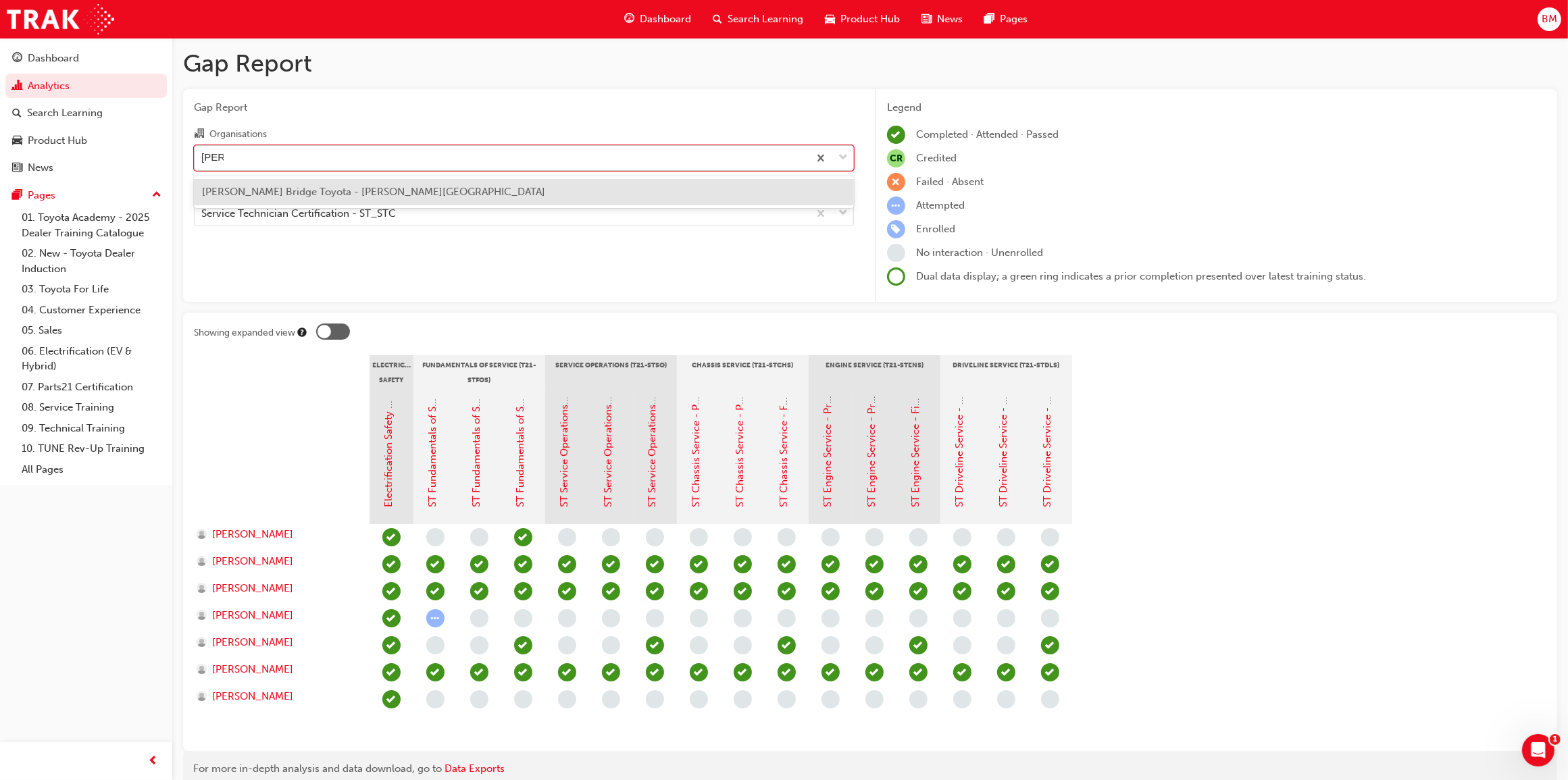
type input "[PERSON_NAME]"
click at [455, 185] on div "[PERSON_NAME] Bridge Toyota - [PERSON_NAME][GEOGRAPHIC_DATA]" at bounding box center [524, 191] width 660 height 26
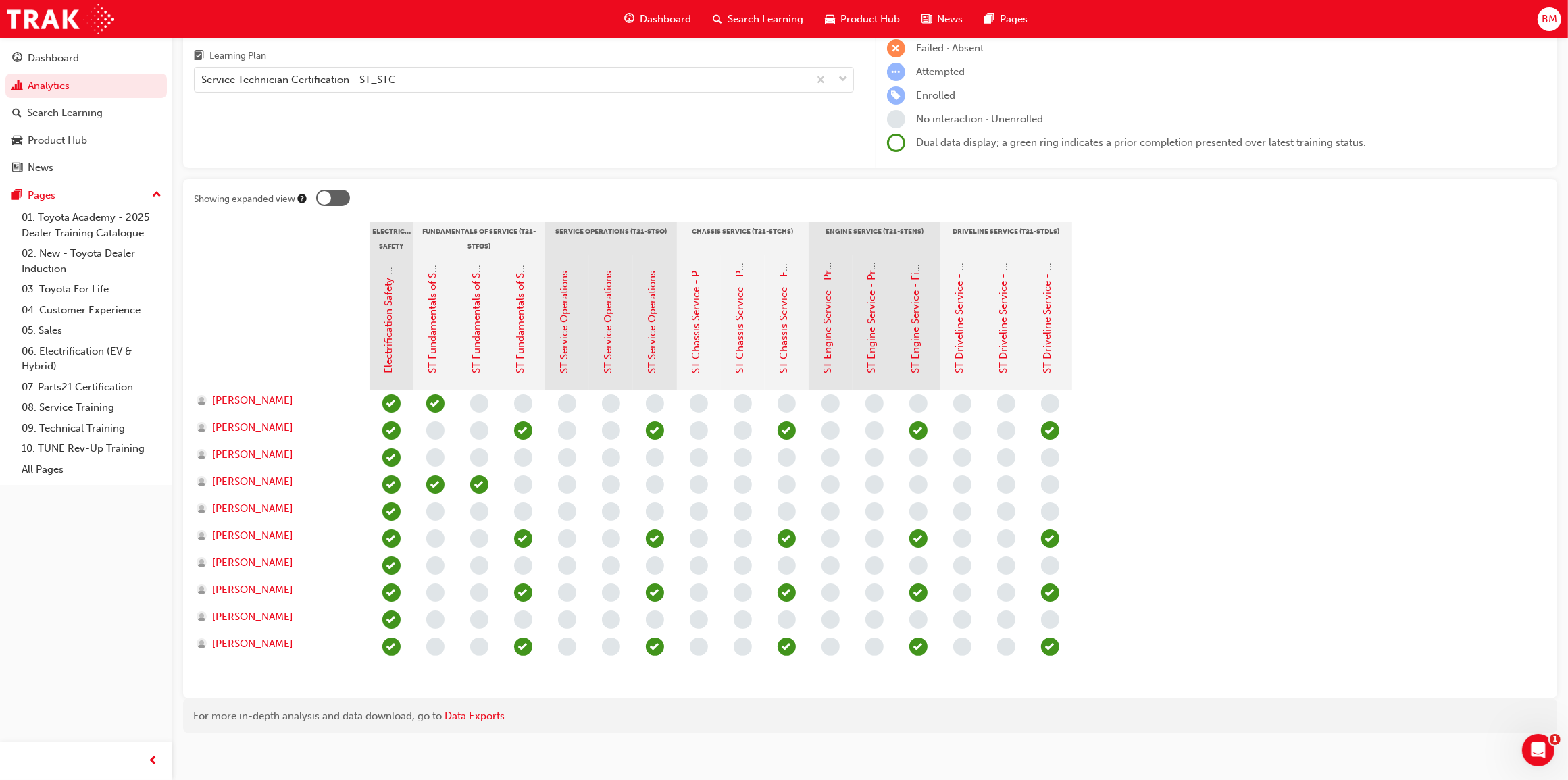
scroll to position [142, 0]
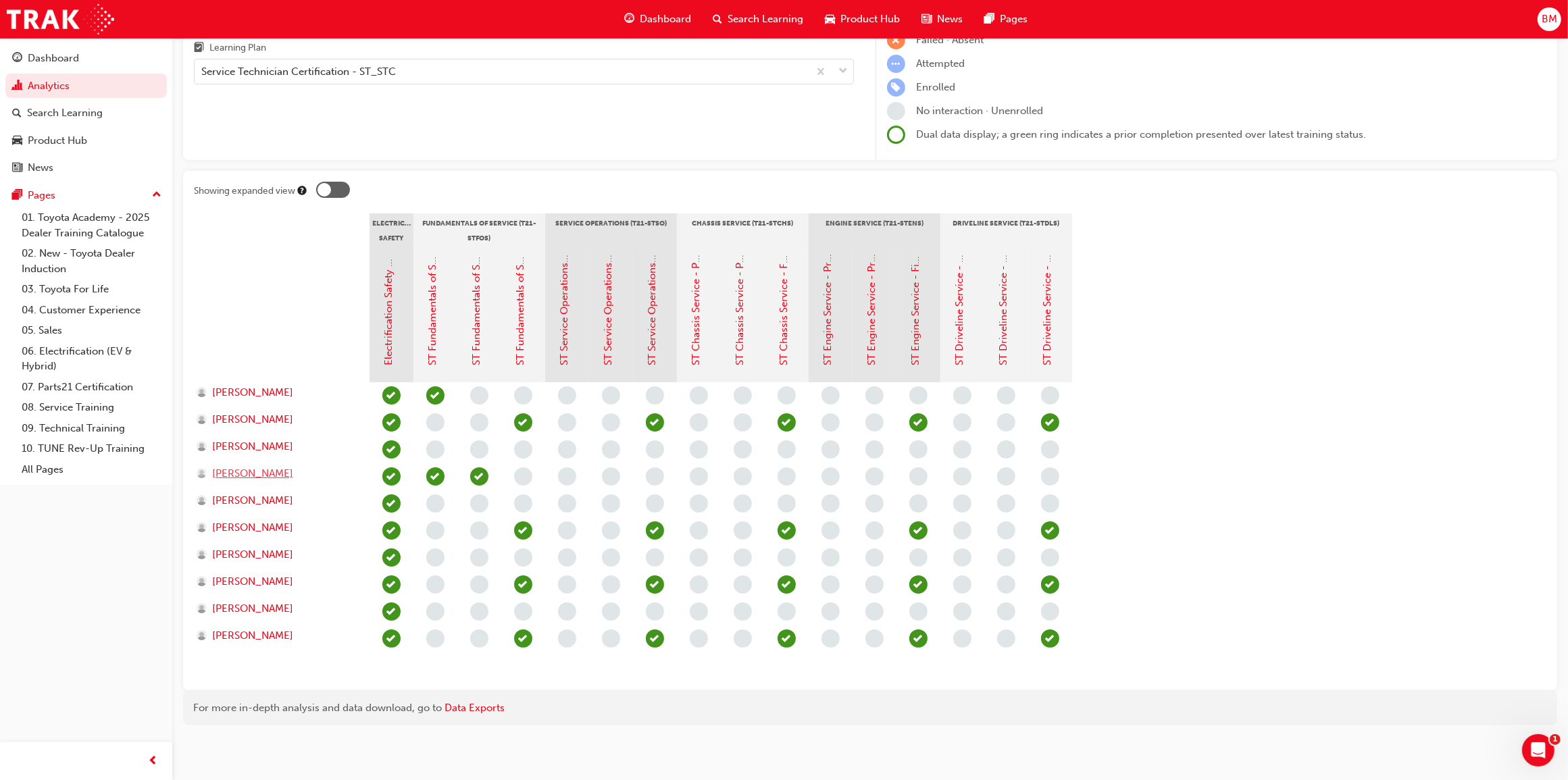
click at [251, 474] on span "[PERSON_NAME]" at bounding box center [253, 474] width 81 height 15
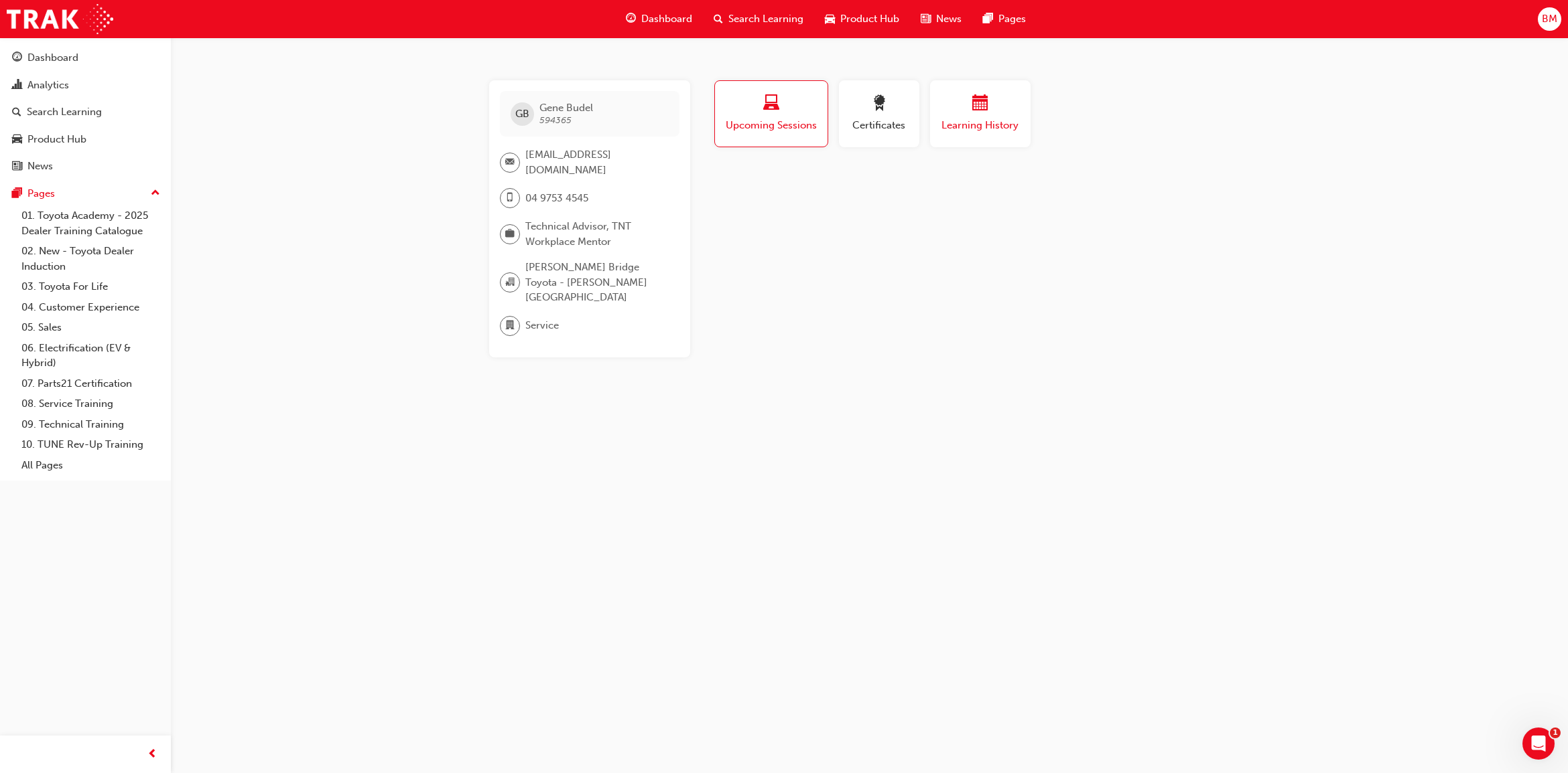
click at [975, 111] on span "calendar-icon" at bounding box center [980, 103] width 16 height 18
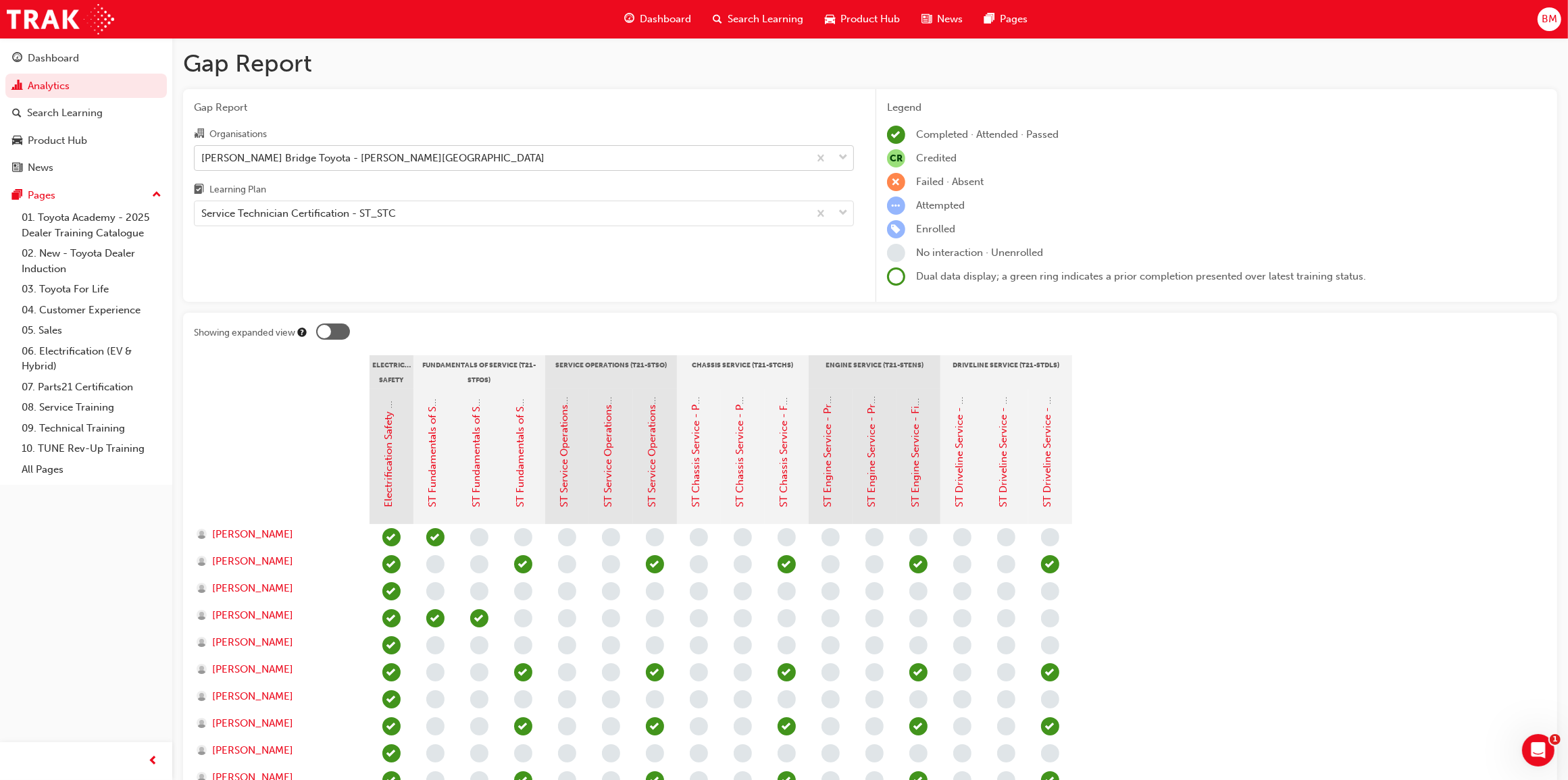
click at [425, 157] on div "[PERSON_NAME] Bridge Toyota - [PERSON_NAME][GEOGRAPHIC_DATA]" at bounding box center [502, 157] width 614 height 23
click at [203, 157] on input "Organisations [PERSON_NAME] Bridge Toyota - [PERSON_NAME][GEOGRAPHIC_DATA]" at bounding box center [202, 157] width 1 height 12
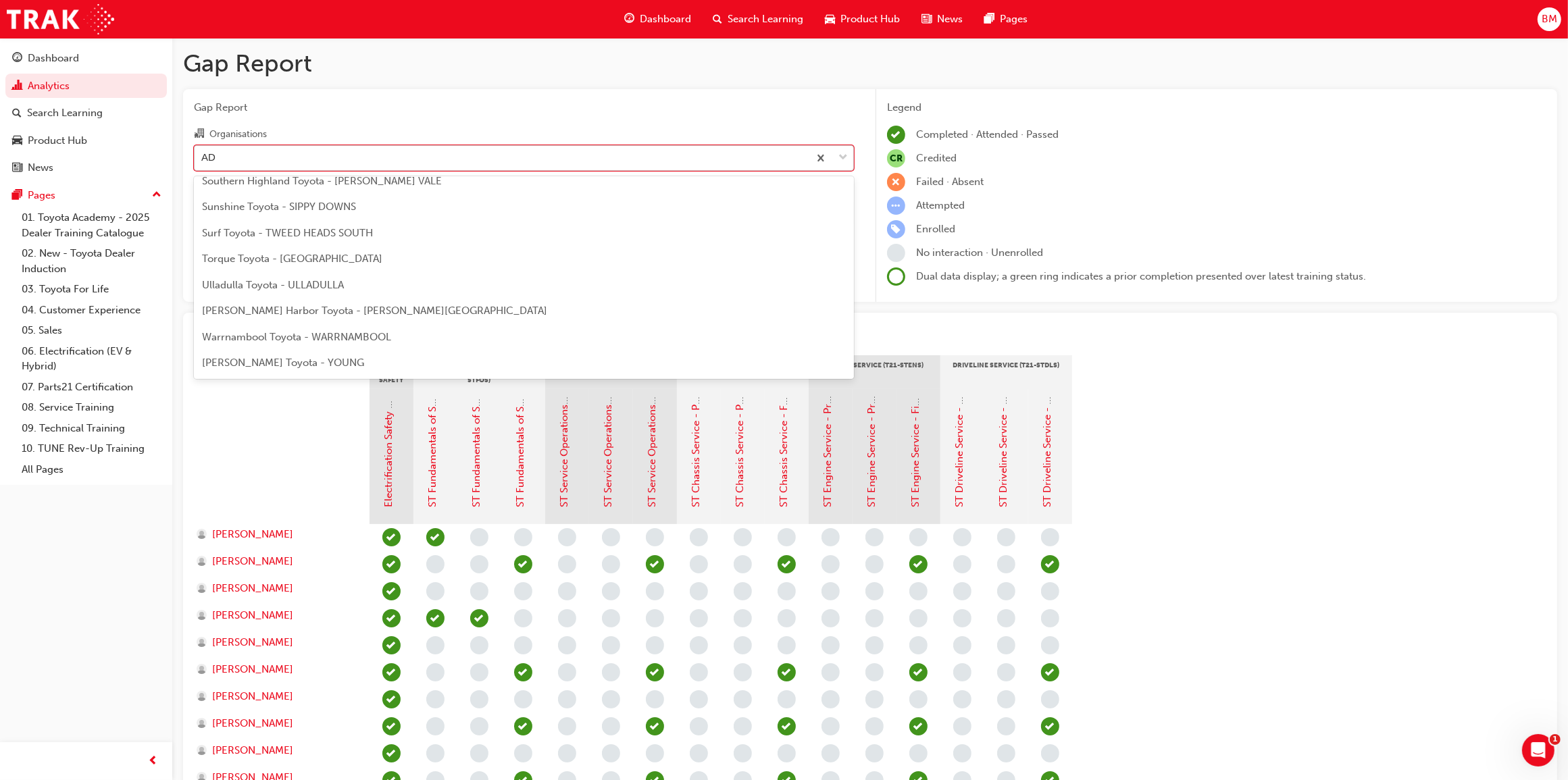
scroll to position [667, 0]
type input "ADE"
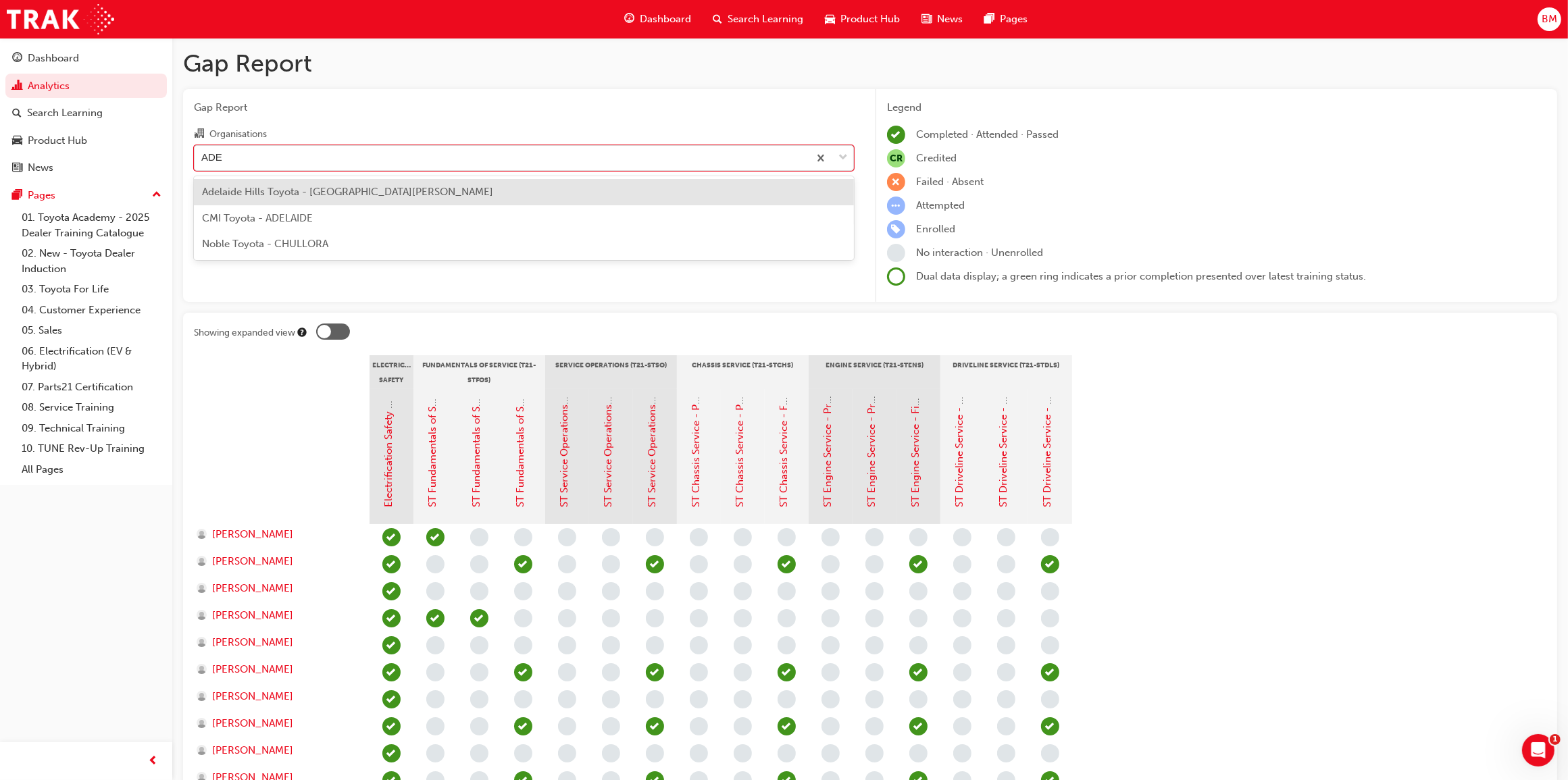
click at [419, 190] on div "Adelaide Hills Toyota - [GEOGRAPHIC_DATA][PERSON_NAME]" at bounding box center [524, 191] width 660 height 26
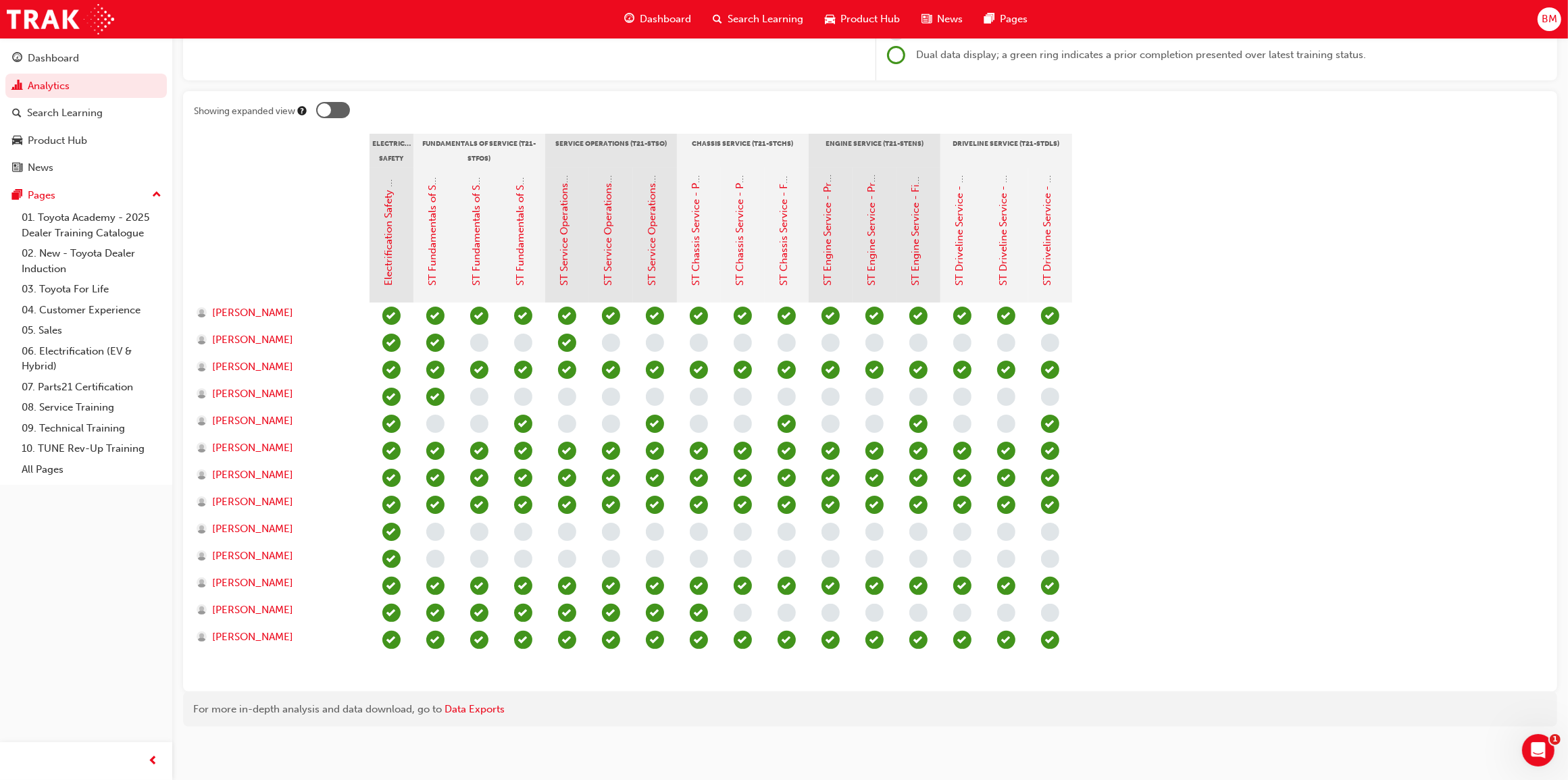
scroll to position [223, 0]
click at [257, 391] on span "[PERSON_NAME]" at bounding box center [253, 393] width 81 height 15
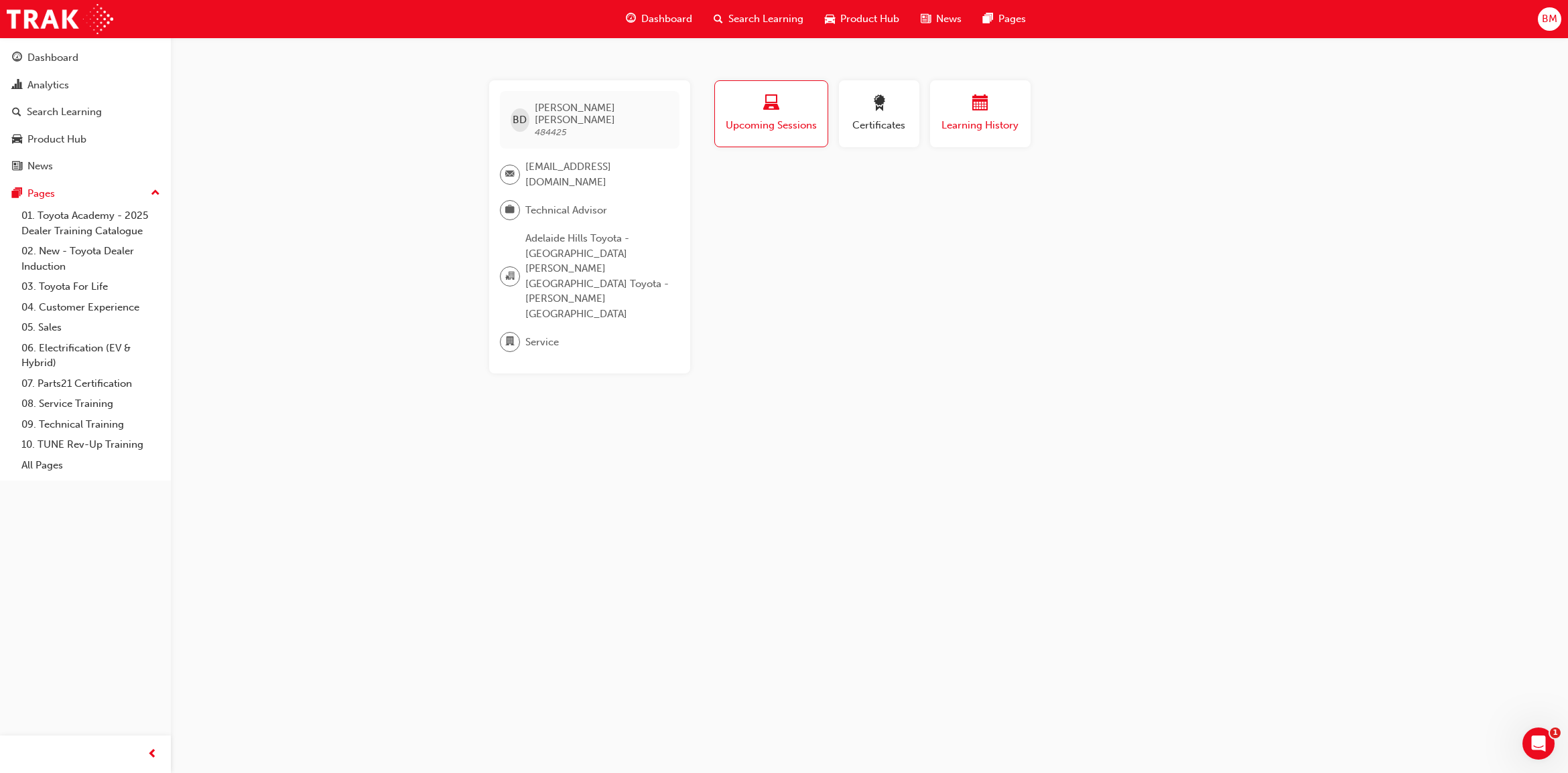
click at [988, 120] on span "Learning History" at bounding box center [980, 125] width 80 height 15
